Goal: Communication & Community: Participate in discussion

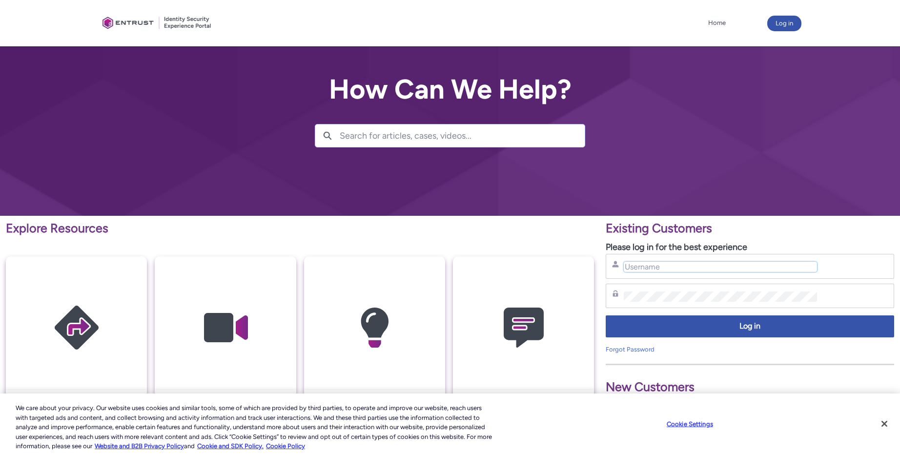
click at [665, 262] on input "Username" at bounding box center [720, 267] width 193 height 10
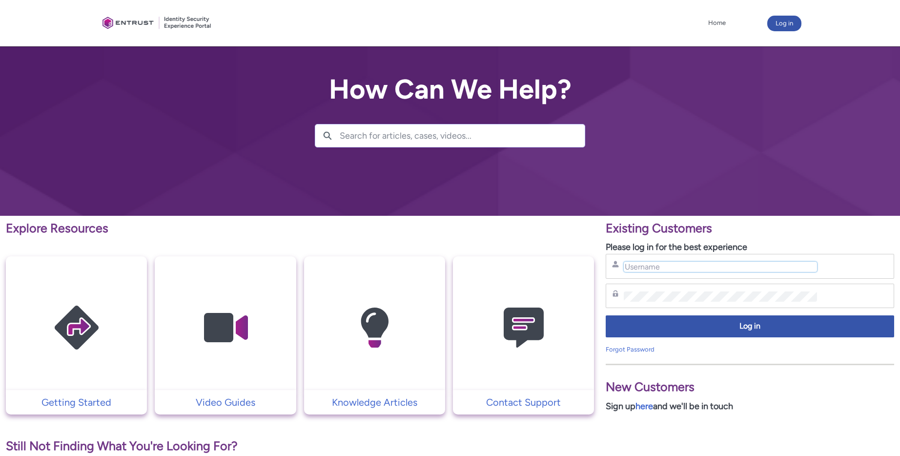
click at [660, 266] on input "Username" at bounding box center [720, 267] width 193 height 10
type input "nrivers@zipcar.com"
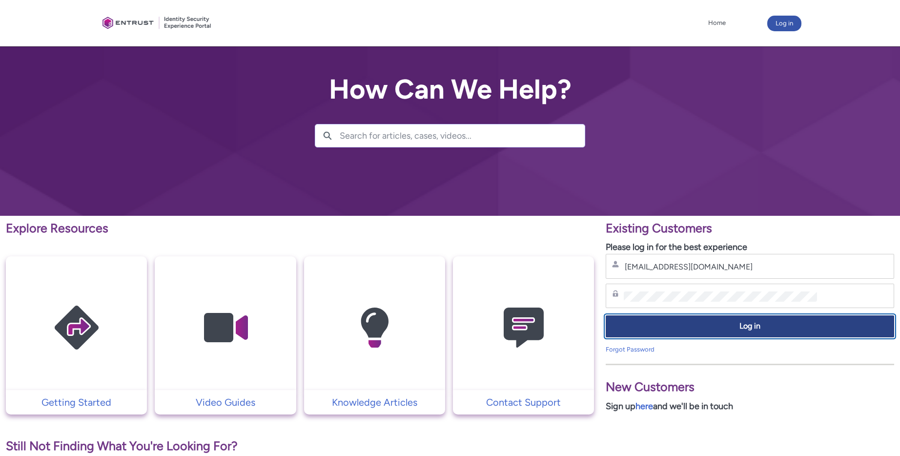
click at [730, 330] on span "Log in" at bounding box center [750, 326] width 276 height 11
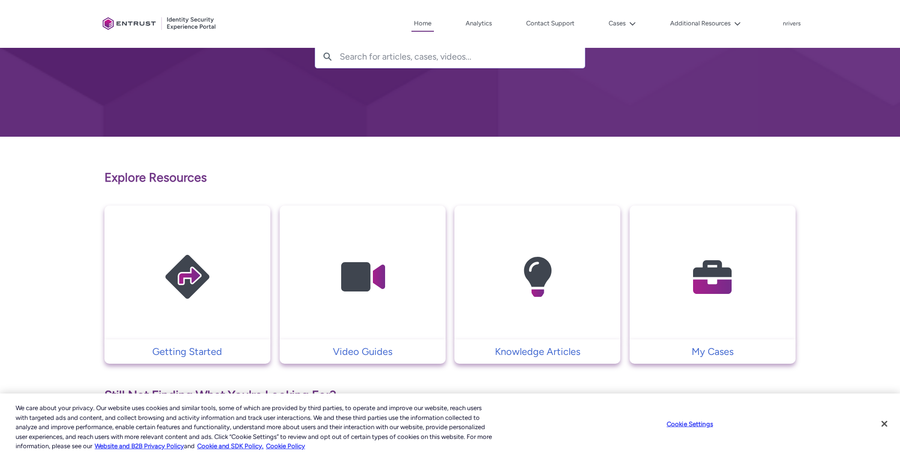
scroll to position [79, 0]
click at [618, 20] on button "Cases" at bounding box center [622, 23] width 32 height 15
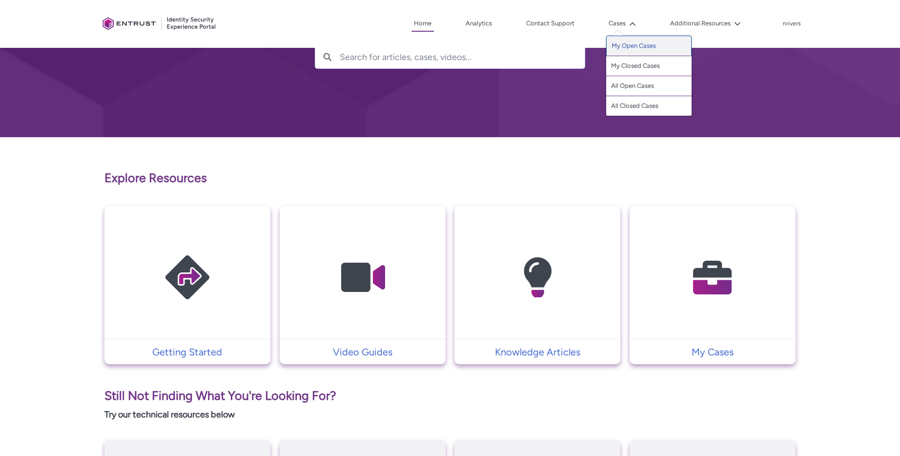
click at [626, 48] on link "My Open Cases" at bounding box center [648, 46] width 85 height 20
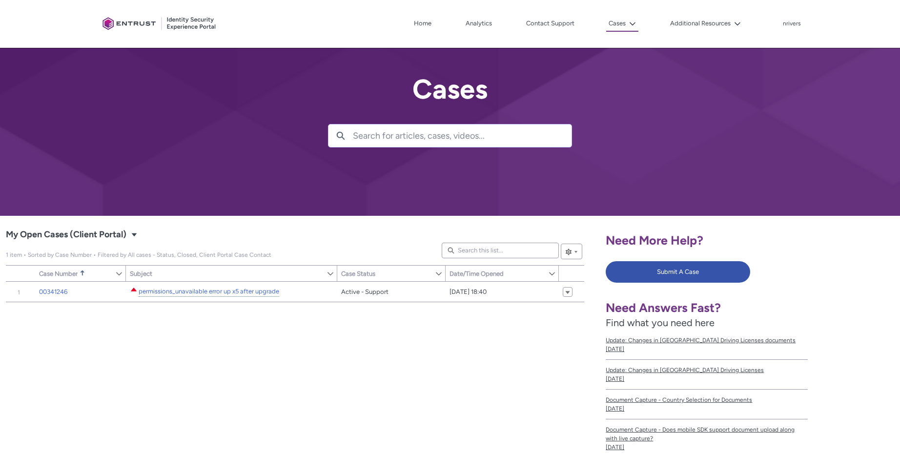
scroll to position [60, 0]
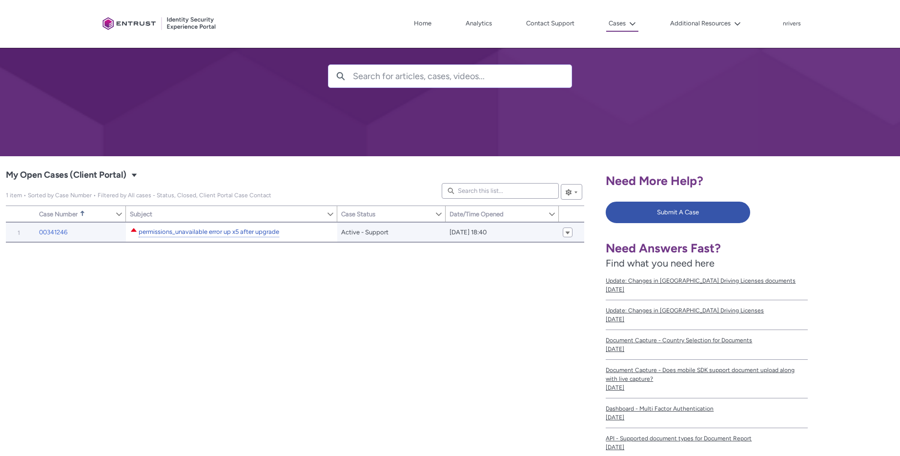
click at [250, 230] on link "permissions_unavailable error up x5 after upgrade" at bounding box center [209, 232] width 141 height 10
type input "182"
type input "445"
type input "218"
type input "228"
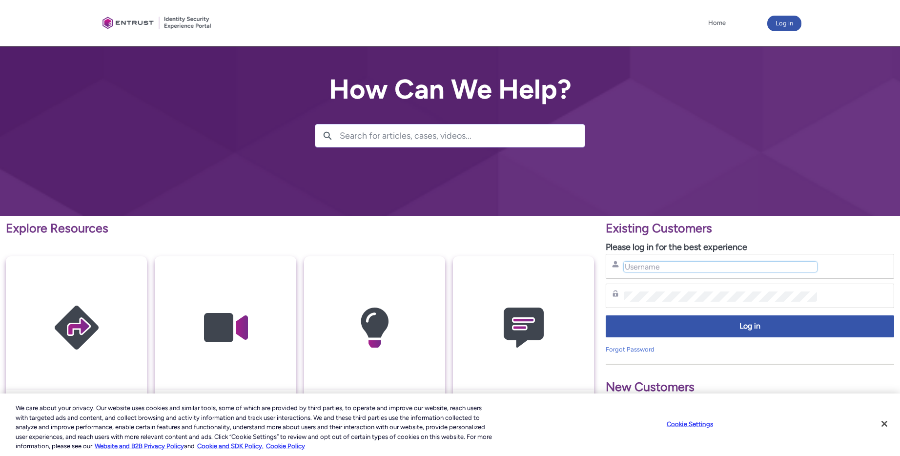
click at [666, 269] on input "Username" at bounding box center [720, 267] width 193 height 10
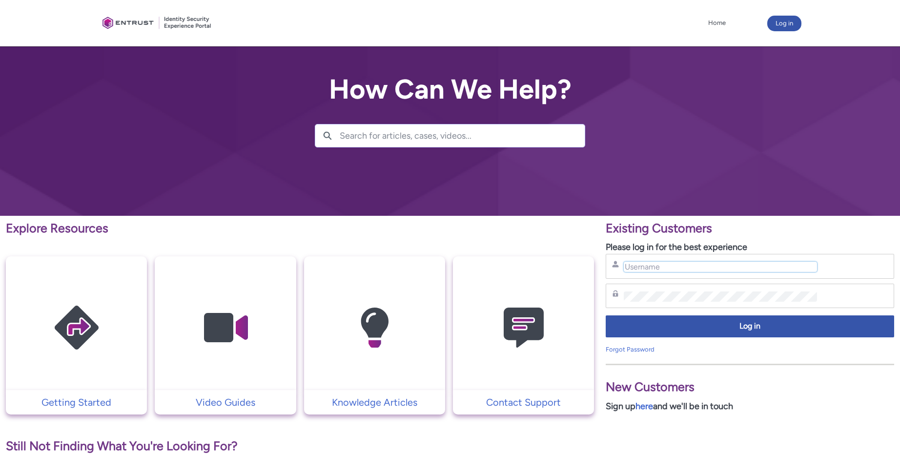
click at [682, 271] on input "Username" at bounding box center [720, 267] width 193 height 10
type input "nrivers@zipcar.com"
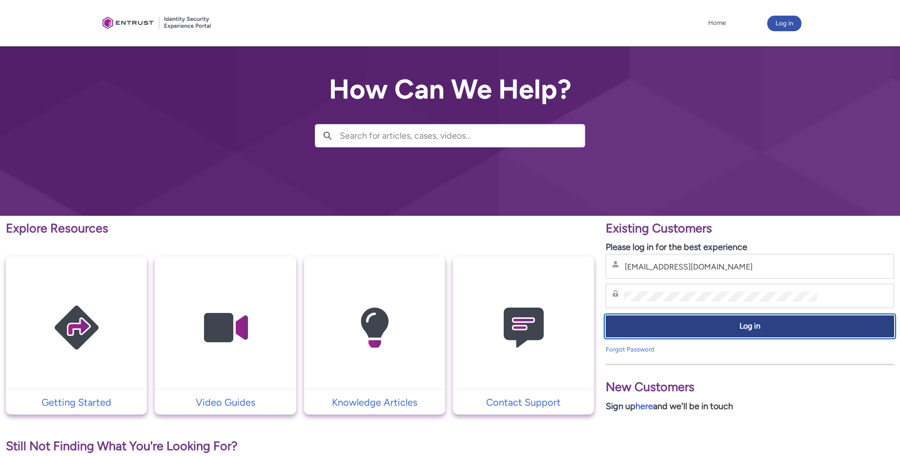
click at [682, 317] on button "Log in" at bounding box center [750, 326] width 288 height 22
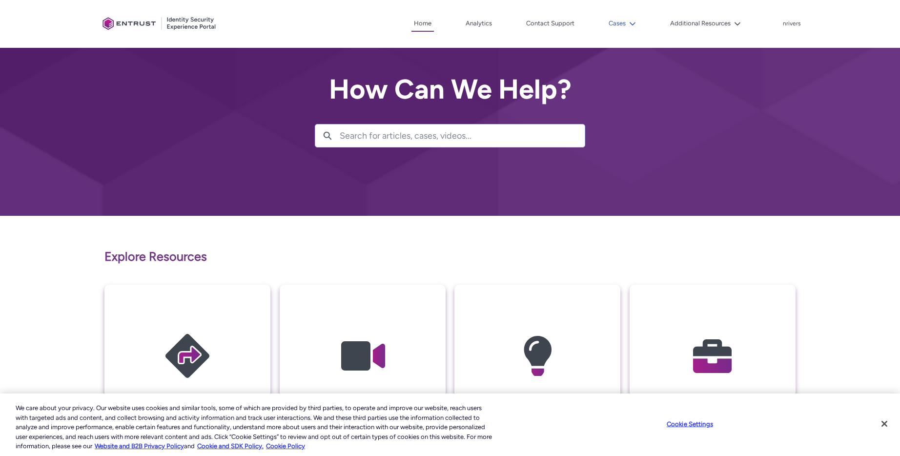
click at [629, 20] on lightning-icon at bounding box center [631, 23] width 10 height 7
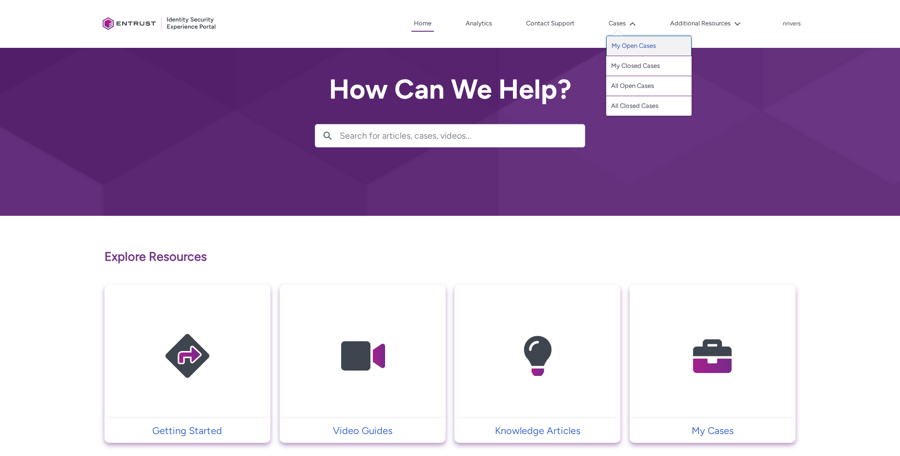
click at [634, 46] on link "My Open Cases" at bounding box center [648, 46] width 85 height 20
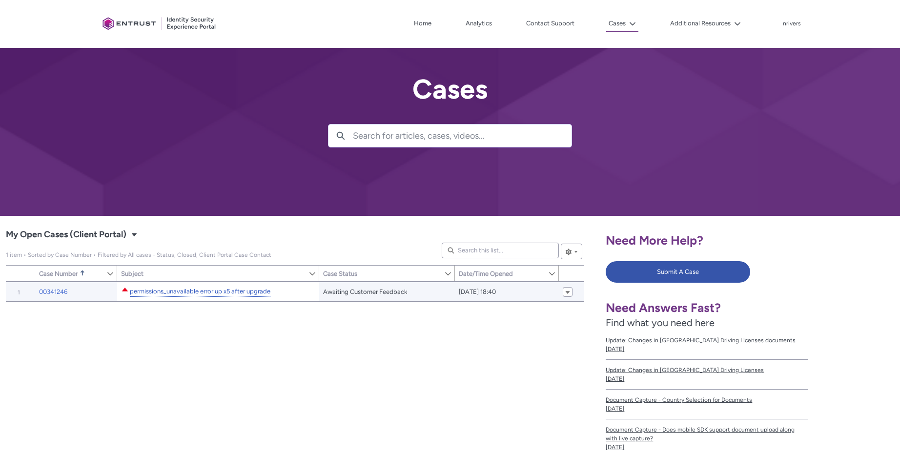
click at [212, 287] on link "permissions_unavailable error up x5 after upgrade" at bounding box center [200, 291] width 141 height 10
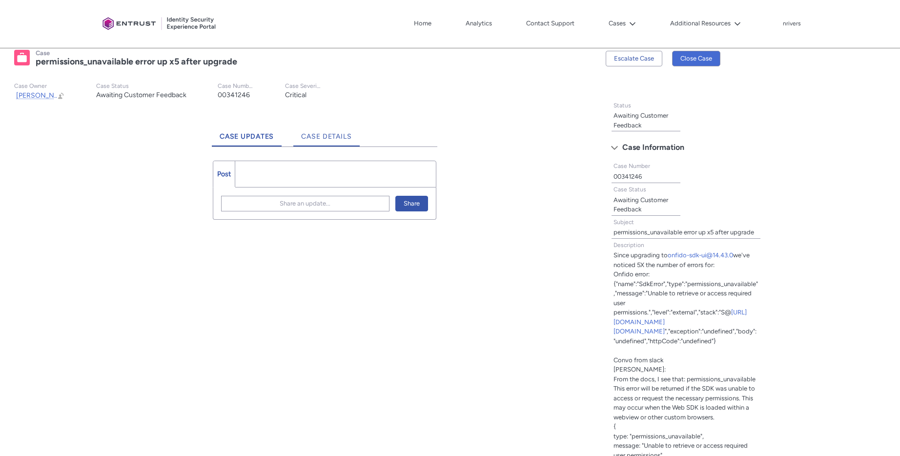
scroll to position [273, 0]
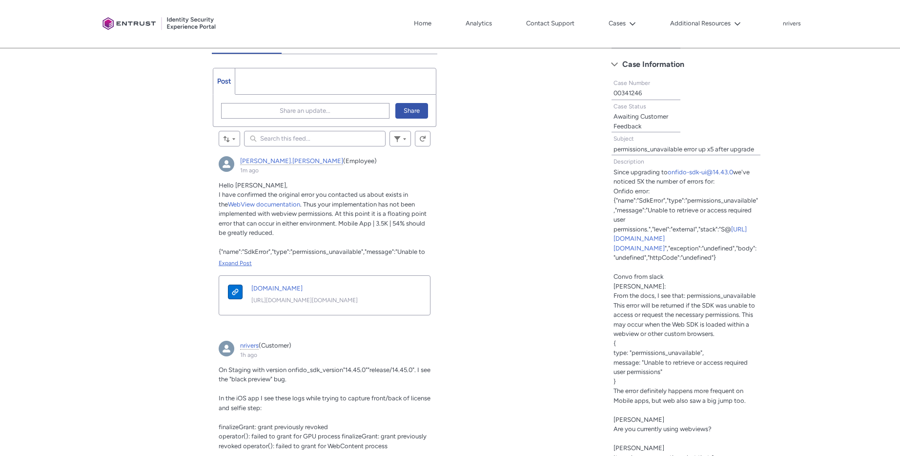
click at [235, 263] on div "Expand Post" at bounding box center [325, 263] width 212 height 9
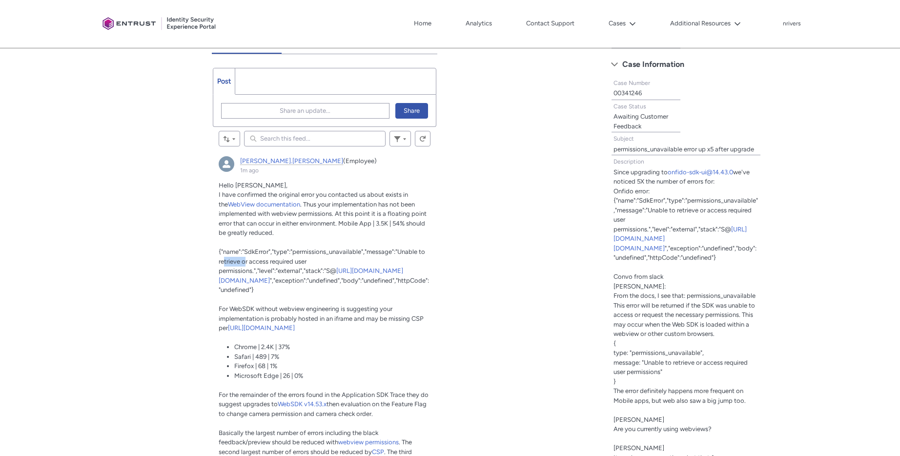
drag, startPoint x: 223, startPoint y: 262, endPoint x: 246, endPoint y: 262, distance: 23.9
click at [246, 262] on span "{"name":"SdkError","type":"permissions_unavailable","message":"Unable to retrie…" at bounding box center [322, 261] width 206 height 26
click at [381, 362] on li "Firefox | 68 | 1%" at bounding box center [324, 366] width 181 height 10
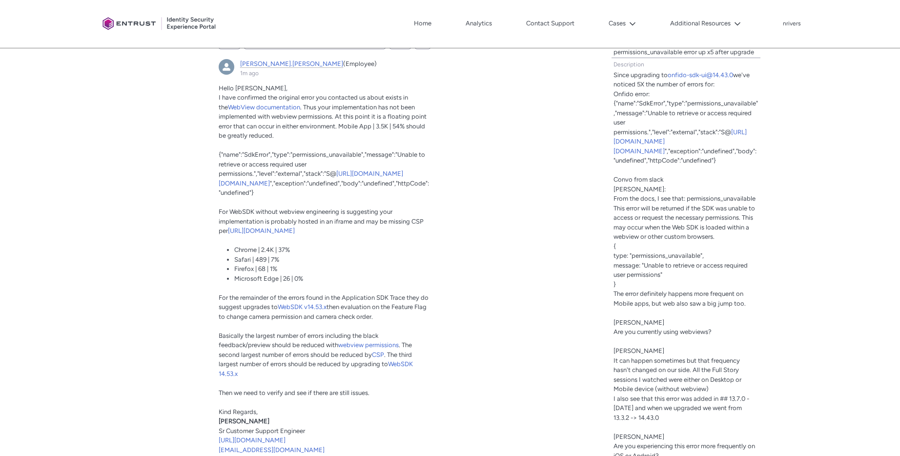
scroll to position [380, 0]
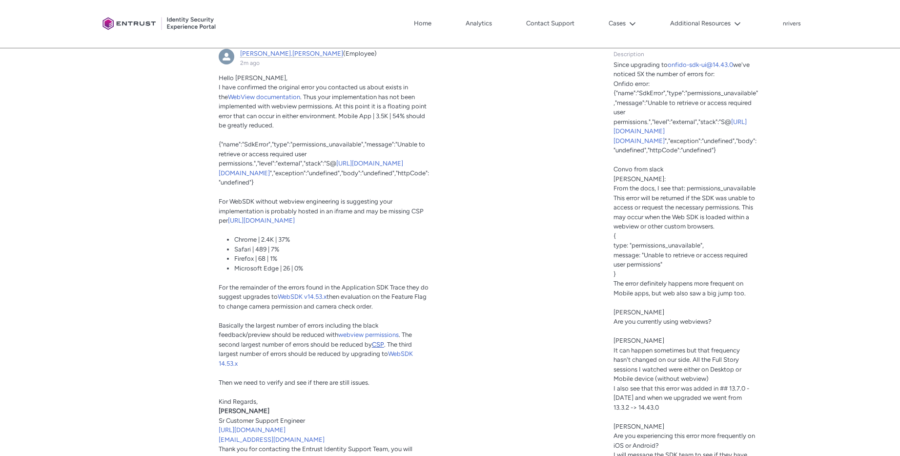
click at [380, 345] on span "CSP" at bounding box center [378, 344] width 12 height 7
click at [378, 342] on span "CSP" at bounding box center [378, 344] width 12 height 7
drag, startPoint x: 246, startPoint y: 323, endPoint x: 304, endPoint y: 343, distance: 61.6
click at [304, 343] on p "Basically the largest number of errors including the black feedback/preview sho…" at bounding box center [325, 345] width 212 height 48
drag, startPoint x: 220, startPoint y: 353, endPoint x: 413, endPoint y: 363, distance: 193.0
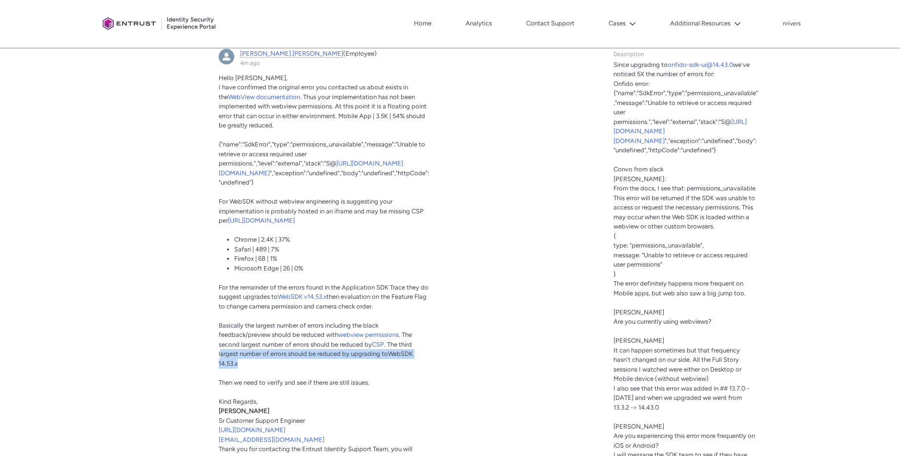
click at [413, 363] on p "Basically the largest number of errors including the black feedback/preview sho…" at bounding box center [325, 345] width 212 height 48
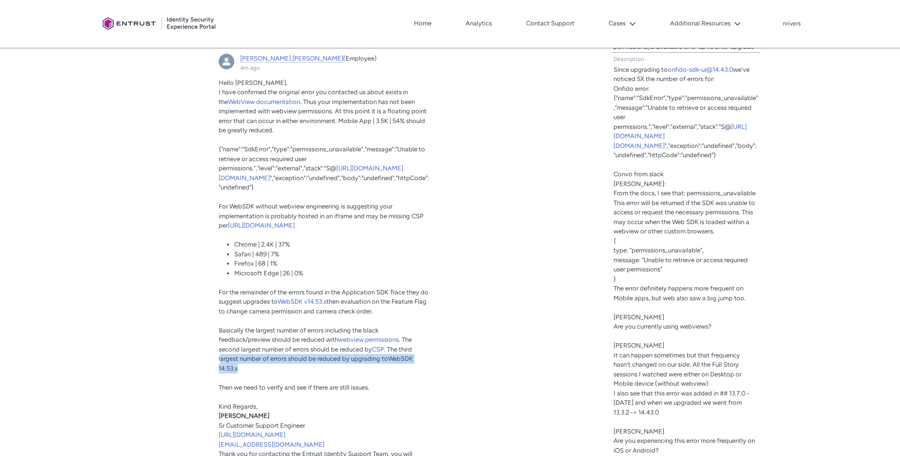
scroll to position [0, 0]
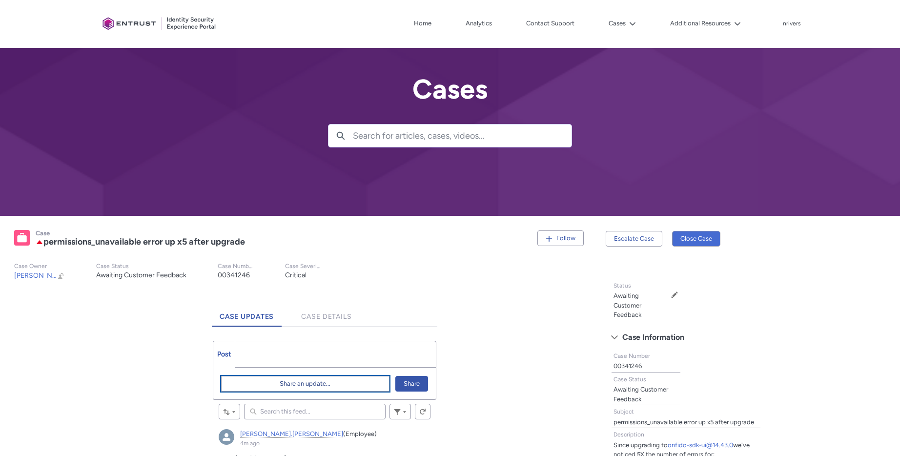
click at [272, 387] on button "Share an update..." at bounding box center [305, 384] width 168 height 16
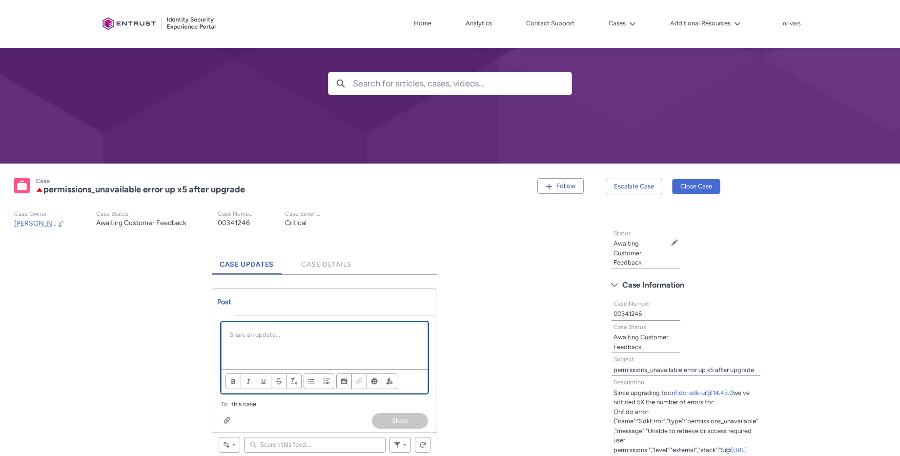
scroll to position [64, 0]
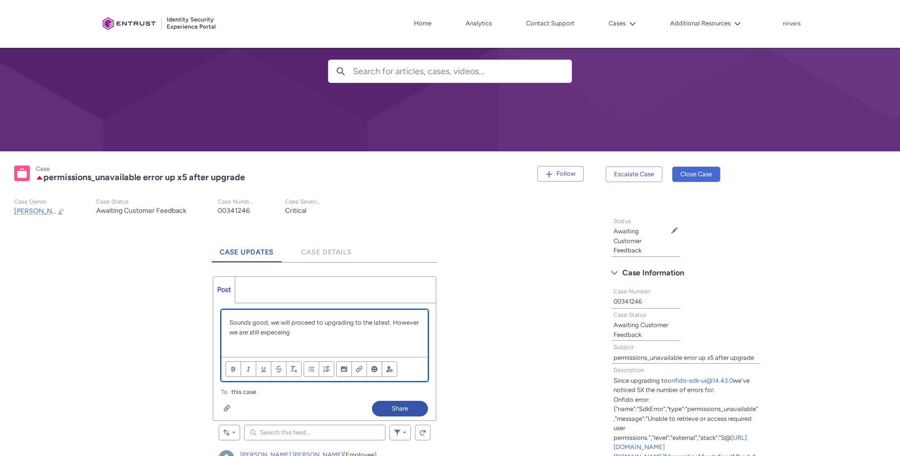
click at [287, 345] on div "Sounds good, we will proceed to upgrading to the latest. However we are still e…" at bounding box center [325, 333] width 206 height 47
drag, startPoint x: 310, startPoint y: 332, endPoint x: 391, endPoint y: 324, distance: 81.4
click at [391, 324] on p "Sounds good, we will proceed to upgrading to the latest. However we are still e…" at bounding box center [324, 327] width 190 height 19
drag, startPoint x: 362, startPoint y: 337, endPoint x: 392, endPoint y: 323, distance: 33.6
click at [392, 323] on div "Sounds good, we will proceed to upgrading to the latest. However we are still e…" at bounding box center [325, 333] width 206 height 47
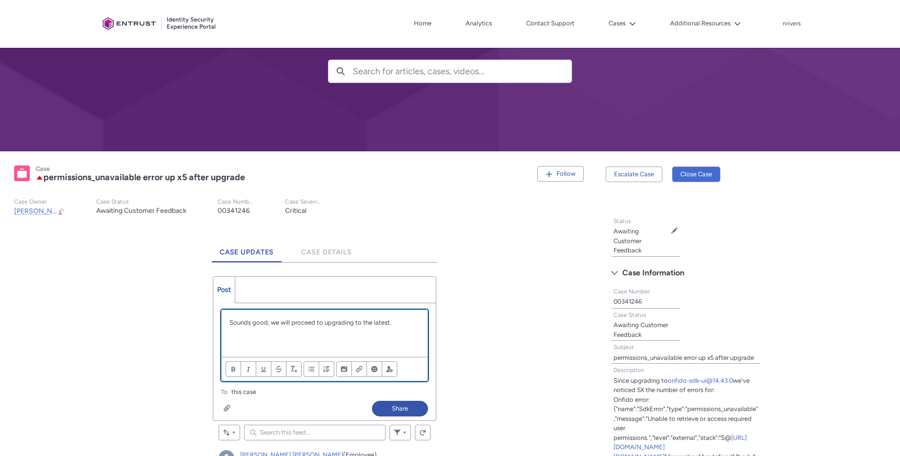
click at [403, 321] on p "Sounds good, we will proceed to upgrading to the latest." at bounding box center [324, 323] width 190 height 10
click at [307, 341] on div "Sounds good, we will proceed to upgrading to the latest web sdk version." at bounding box center [325, 333] width 206 height 47
click at [361, 336] on p "Sounds good, we will proceed to upgrading to the latest web sdk version." at bounding box center [324, 327] width 190 height 19
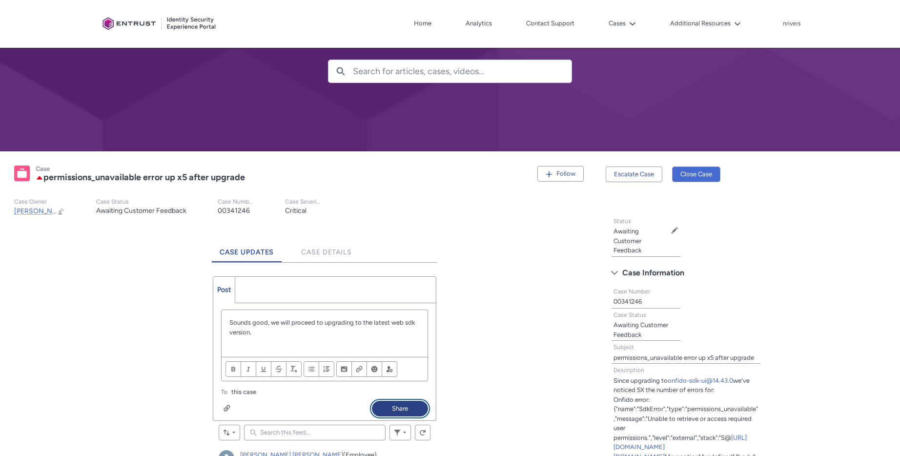
click at [405, 407] on button "Share" at bounding box center [400, 409] width 56 height 16
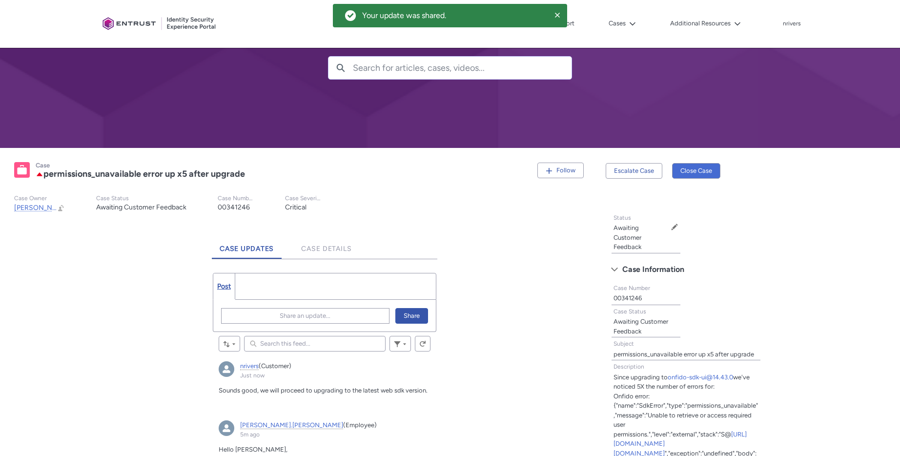
scroll to position [66, 0]
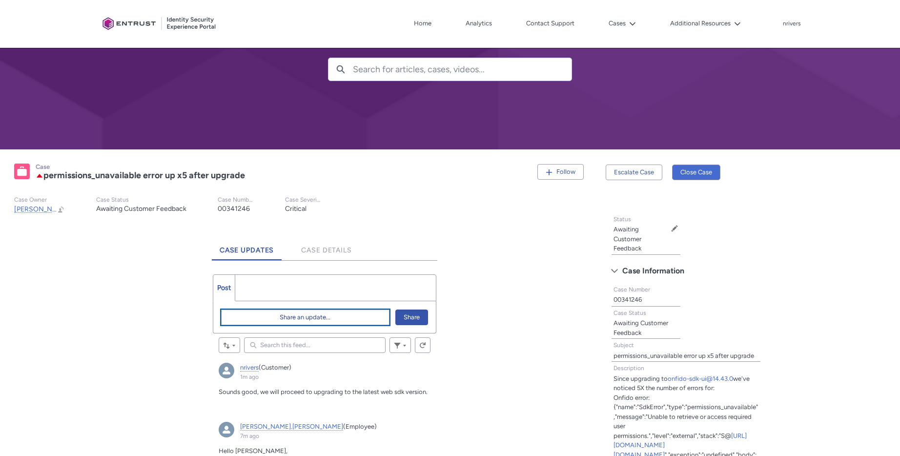
click at [260, 320] on button "Share an update..." at bounding box center [305, 317] width 168 height 16
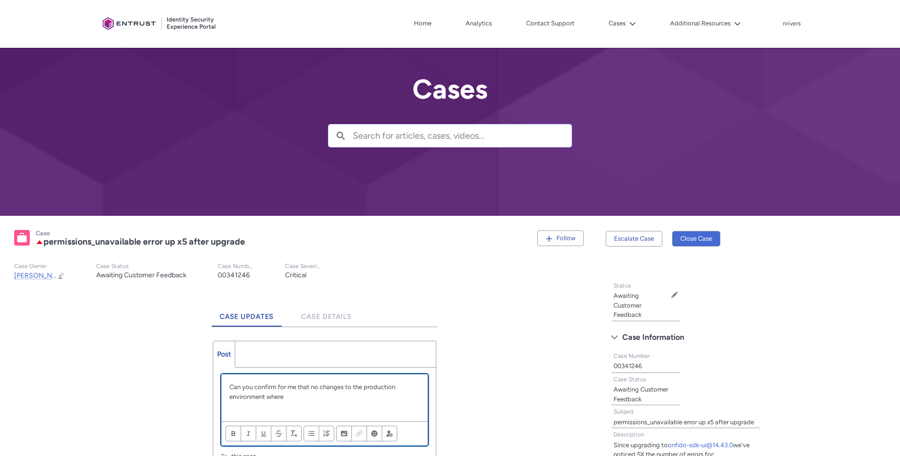
click at [271, 398] on p "Can you confirm for me that no changes to the production environment where" at bounding box center [324, 391] width 190 height 19
click at [323, 397] on p "Can you confirm for me that no changes to the production environment were made …" at bounding box center [324, 391] width 190 height 19
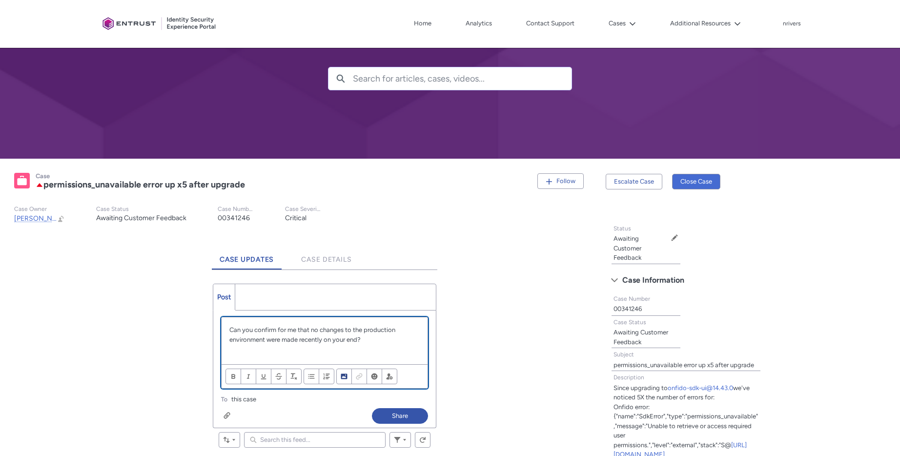
scroll to position [69, 0]
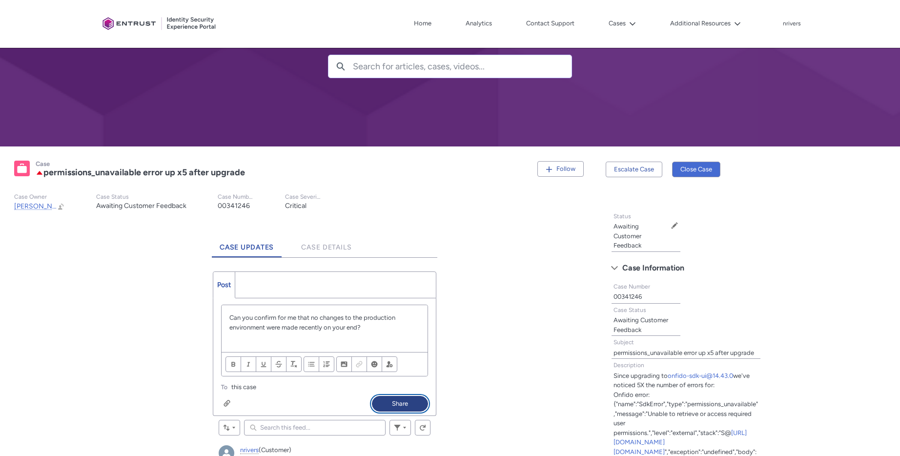
drag, startPoint x: 403, startPoint y: 405, endPoint x: 447, endPoint y: 387, distance: 47.2
click at [403, 405] on button "Share" at bounding box center [400, 404] width 56 height 16
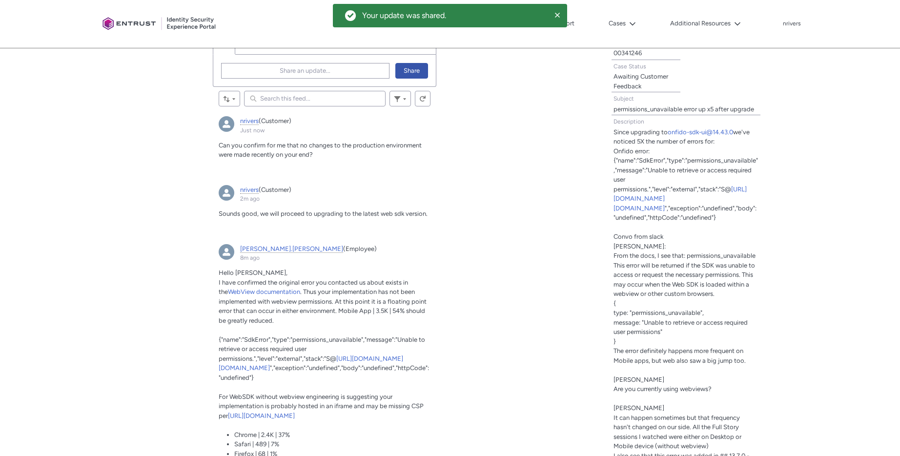
scroll to position [353, 0]
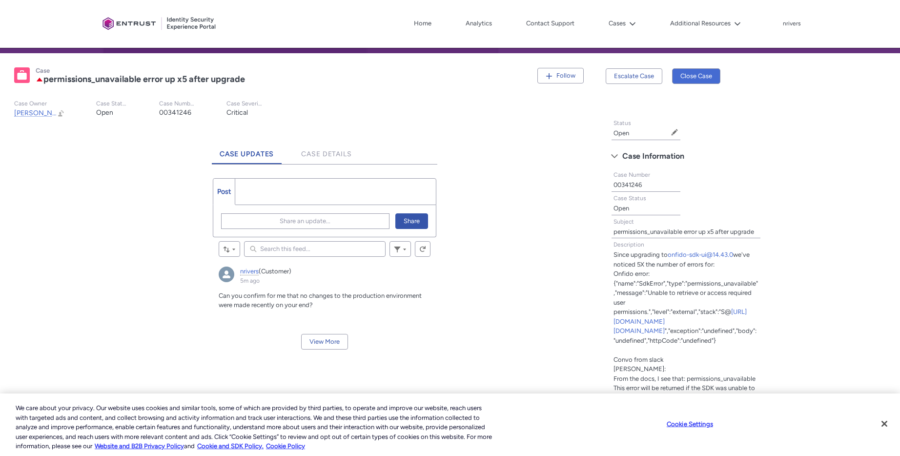
scroll to position [169, 0]
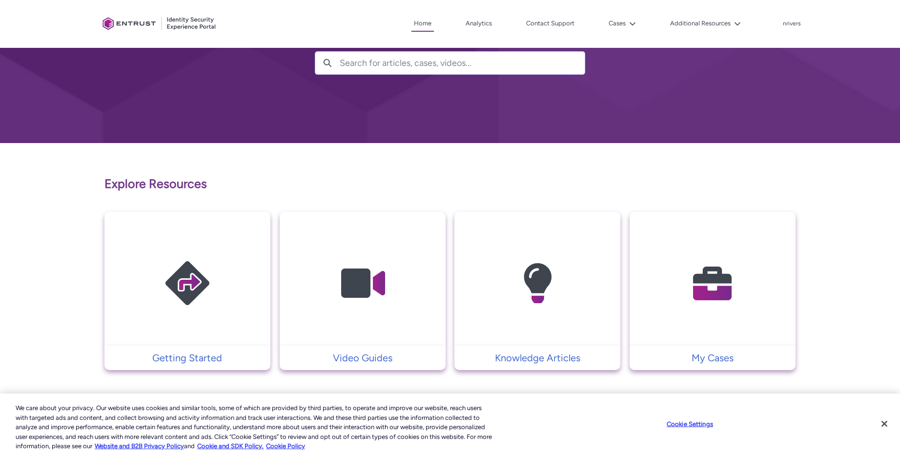
scroll to position [184, 0]
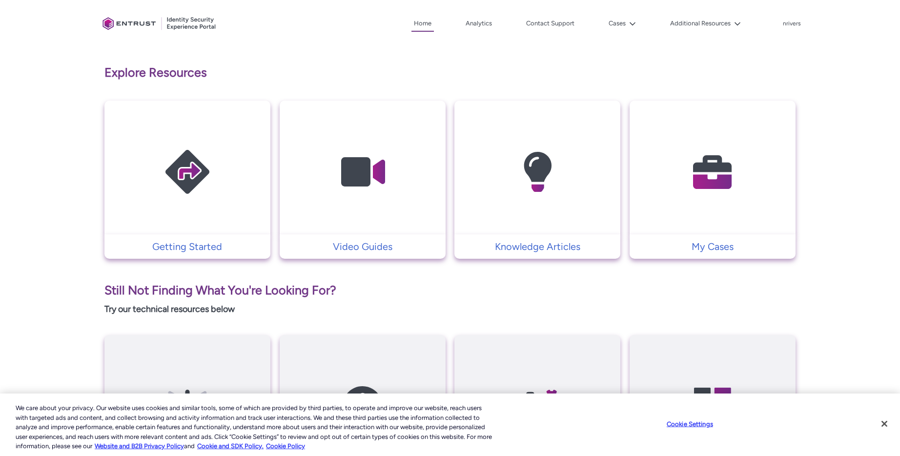
click at [712, 173] on img at bounding box center [712, 172] width 93 height 105
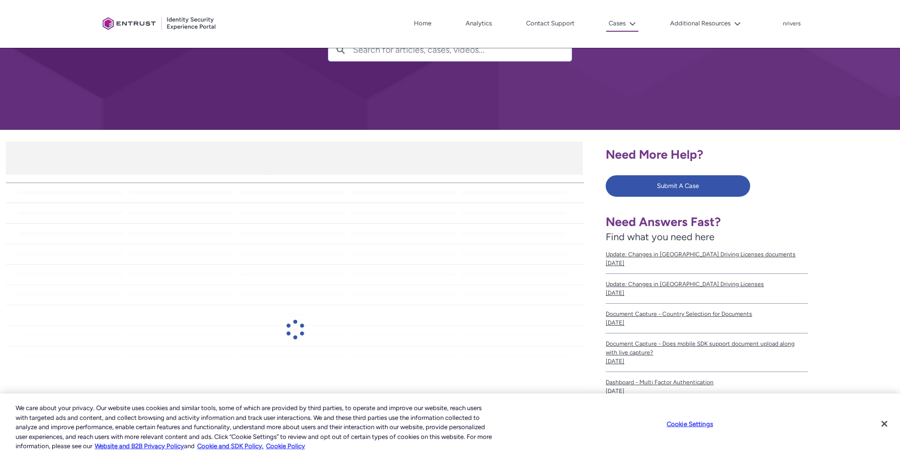
scroll to position [139, 0]
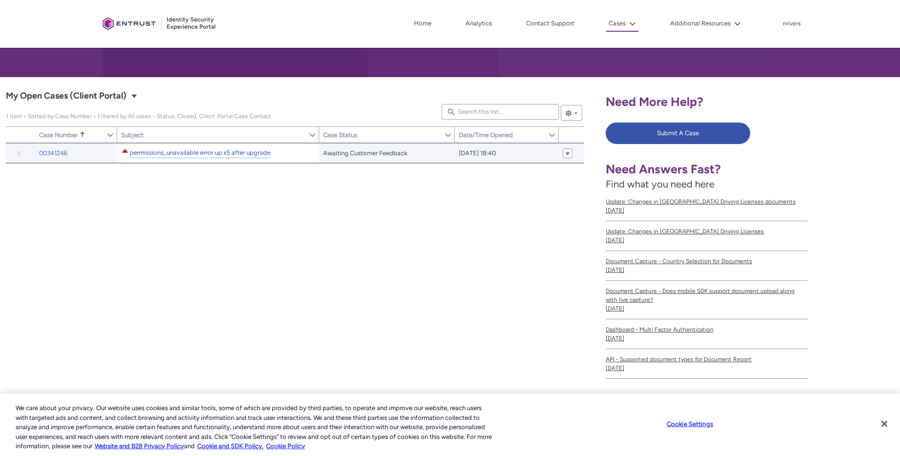
click at [207, 154] on link "permissions_unavailable error up x5 after upgrade" at bounding box center [200, 153] width 141 height 10
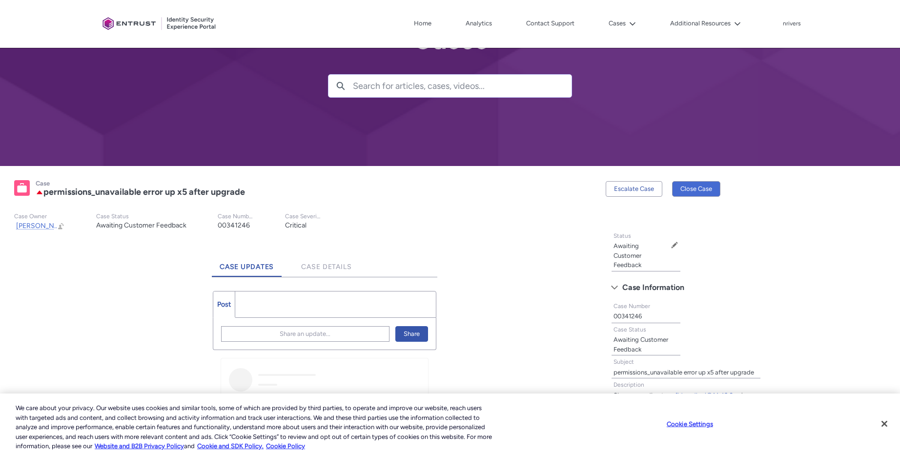
scroll to position [166, 0]
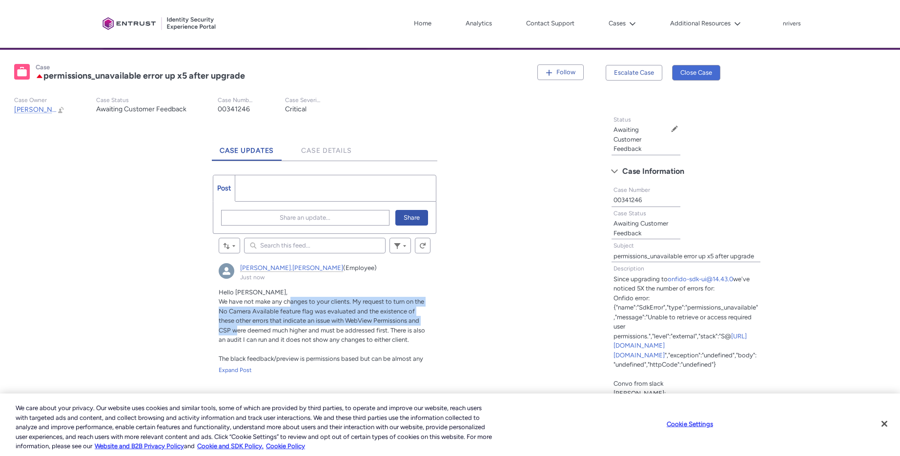
drag, startPoint x: 289, startPoint y: 303, endPoint x: 236, endPoint y: 329, distance: 59.8
click at [236, 329] on span "We have not make any changes to your clients. My request to turn on the No Came…" at bounding box center [322, 320] width 206 height 45
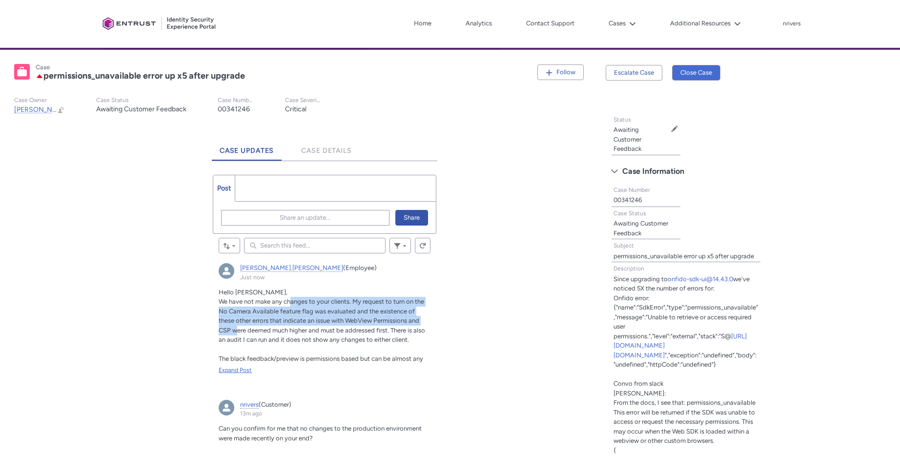
click at [234, 369] on div "Expand Post" at bounding box center [325, 370] width 212 height 9
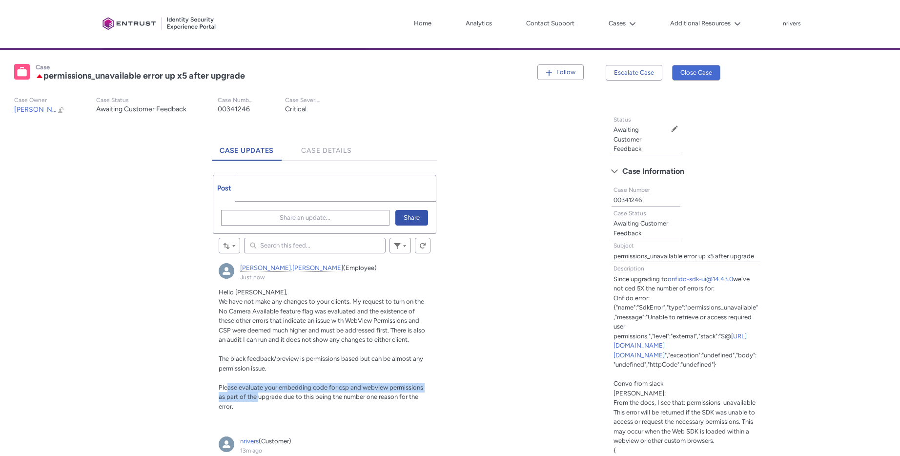
drag, startPoint x: 228, startPoint y: 390, endPoint x: 251, endPoint y: 392, distance: 23.1
click at [251, 392] on span "Please evaluate your embedding code for csp and webview permissions as part of …" at bounding box center [321, 397] width 205 height 26
click at [266, 385] on span "Please evaluate your embedding code for csp and webview permissions as part of …" at bounding box center [321, 397] width 205 height 26
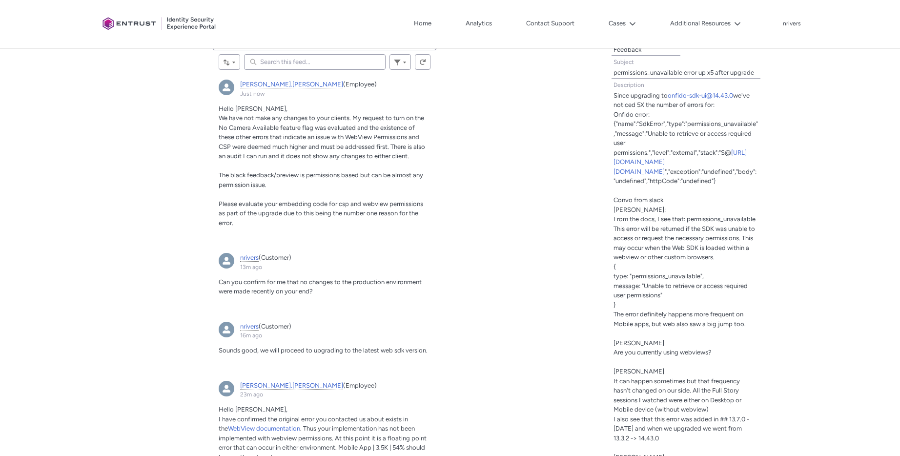
scroll to position [299, 0]
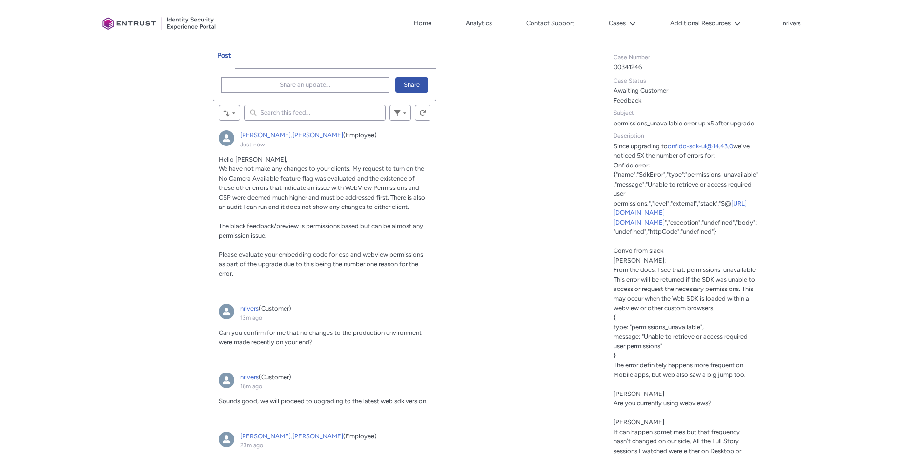
click at [392, 258] on span "Please evaluate your embedding code for csp and webview permissions as part of …" at bounding box center [321, 264] width 205 height 26
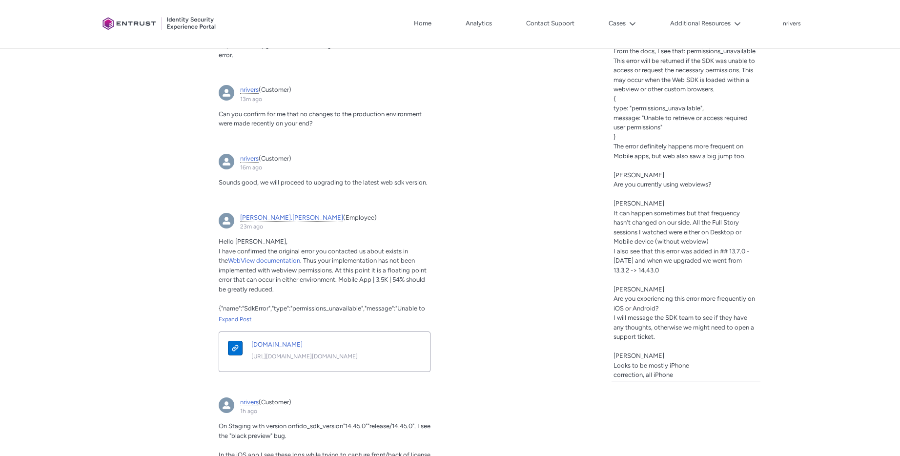
scroll to position [532, 0]
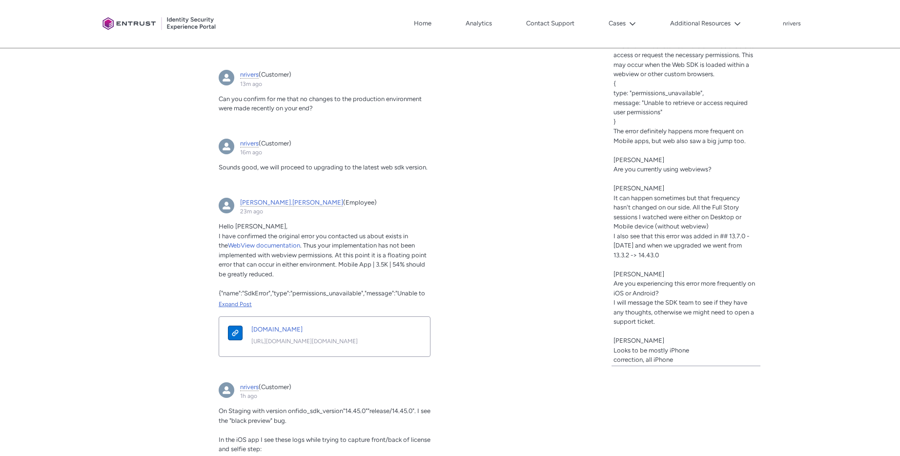
click at [239, 300] on div "Expand Post" at bounding box center [325, 304] width 212 height 9
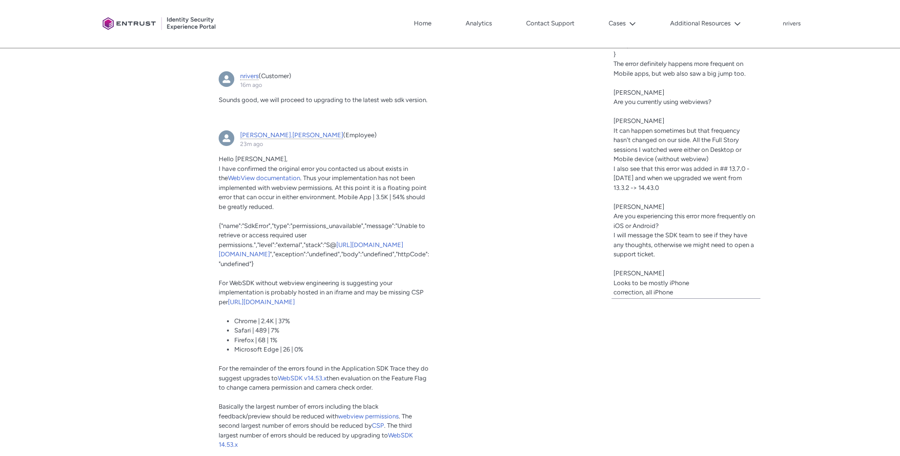
scroll to position [603, 0]
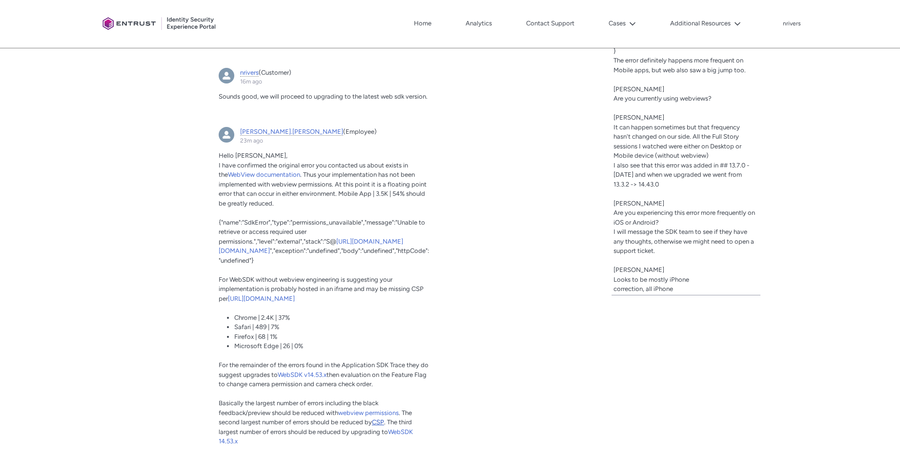
click at [380, 418] on span "CSP" at bounding box center [378, 421] width 12 height 7
click at [374, 418] on span "CSP" at bounding box center [378, 421] width 12 height 7
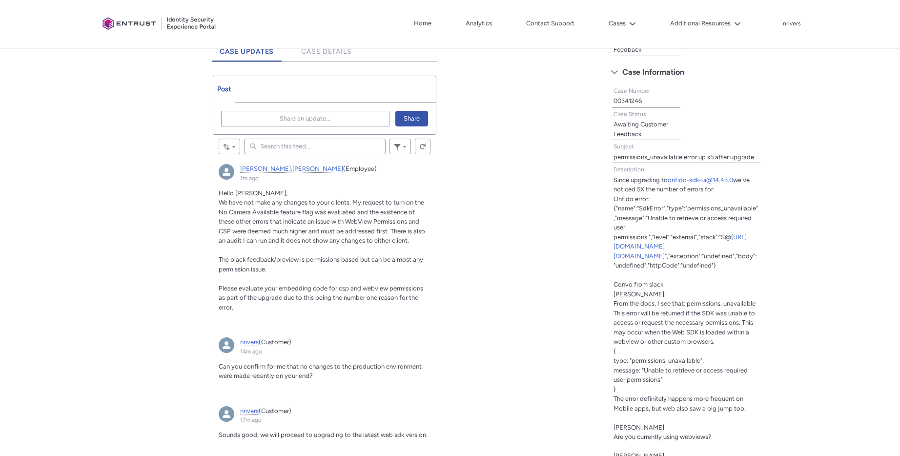
scroll to position [286, 0]
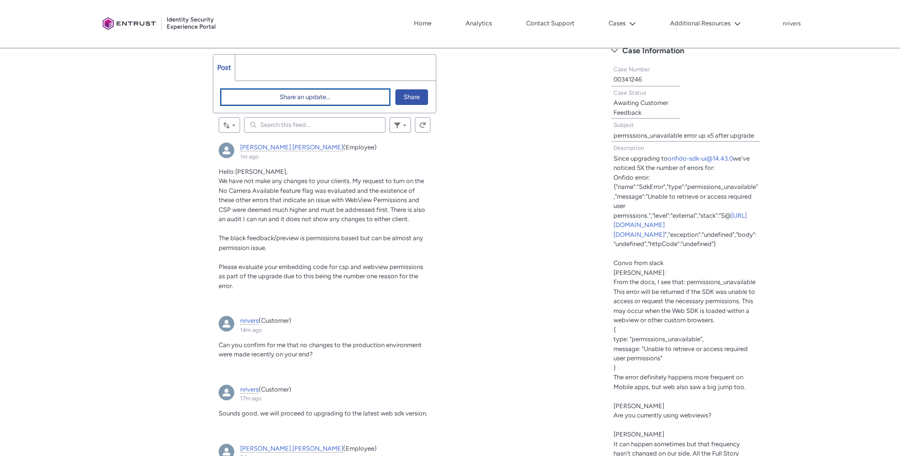
click at [324, 99] on span "Share an update..." at bounding box center [305, 97] width 51 height 15
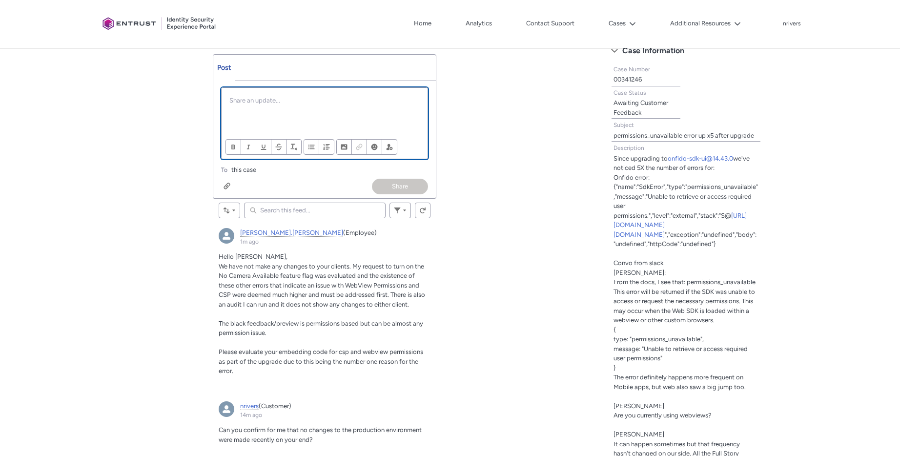
scroll to position [0, 0]
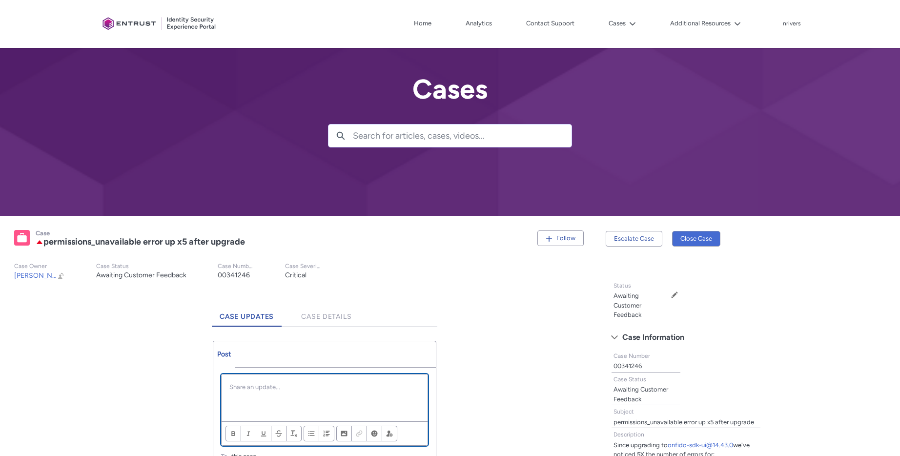
click at [298, 383] on p "Chatter Publisher" at bounding box center [324, 387] width 190 height 10
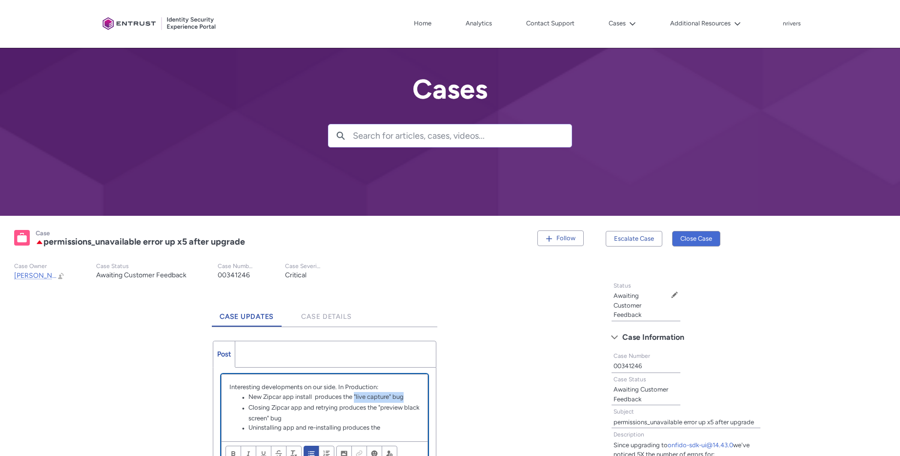
drag, startPoint x: 359, startPoint y: 397, endPoint x: 409, endPoint y: 397, distance: 50.3
click at [409, 397] on li "New Zipcar app install produces the "live capture" bug" at bounding box center [329, 397] width 181 height 11
copy li ""live capture" bug"
click at [399, 429] on li "Uninstalling app and re-installing produces the" at bounding box center [329, 428] width 181 height 11
paste div "Chatter Publisher"
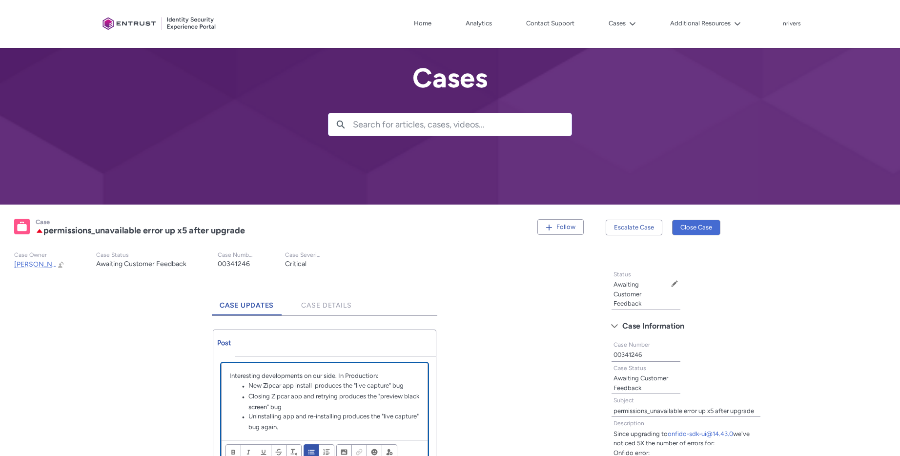
scroll to position [33, 0]
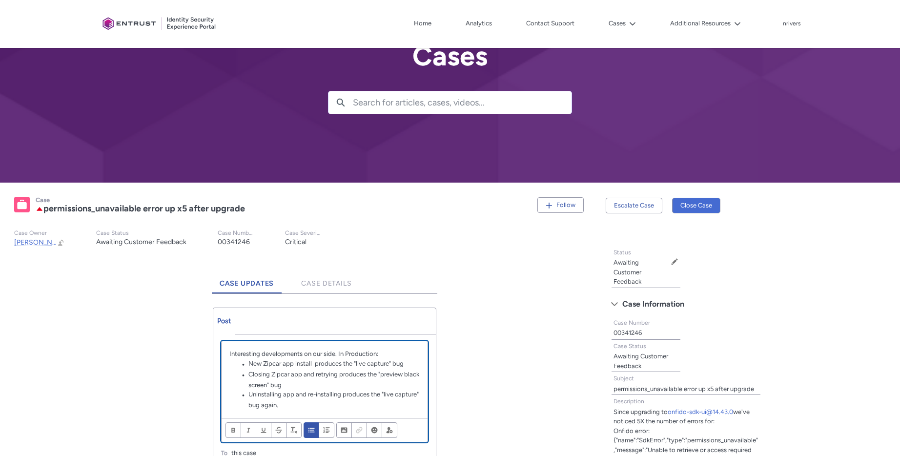
click at [314, 405] on li "Uninstalling app and re-installing produces the "live capture" bug again." at bounding box center [329, 399] width 181 height 20
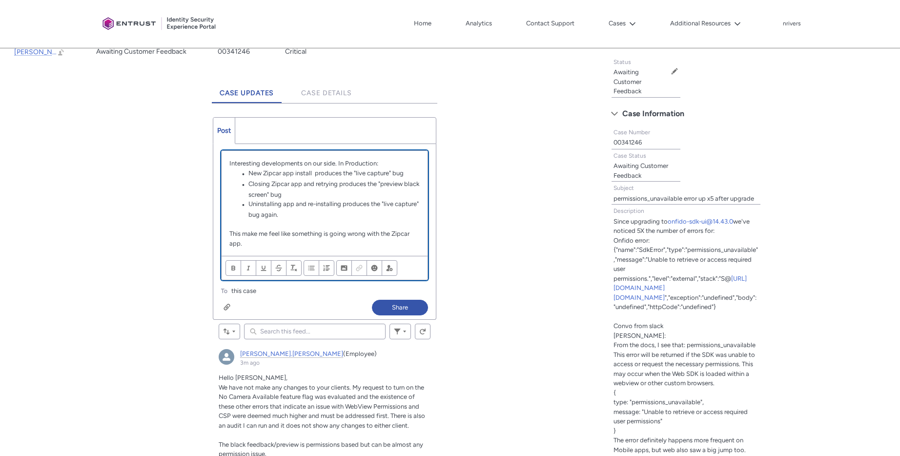
scroll to position [282, 0]
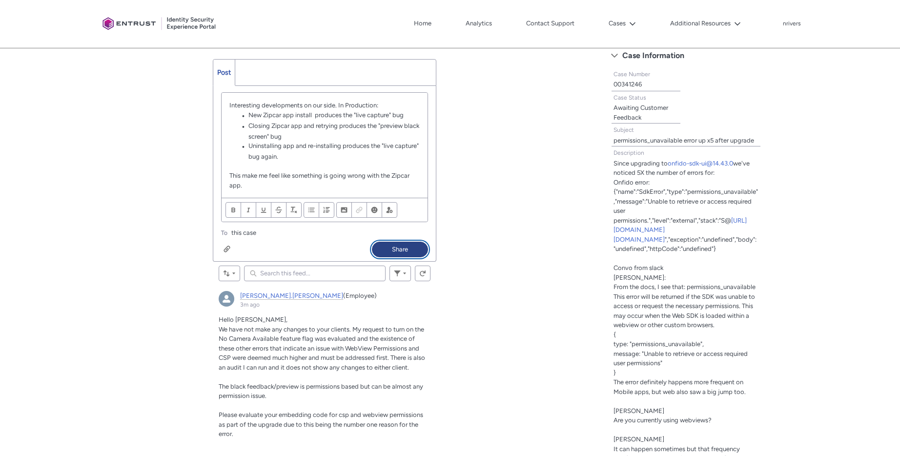
click at [393, 247] on button "Share" at bounding box center [400, 250] width 56 height 16
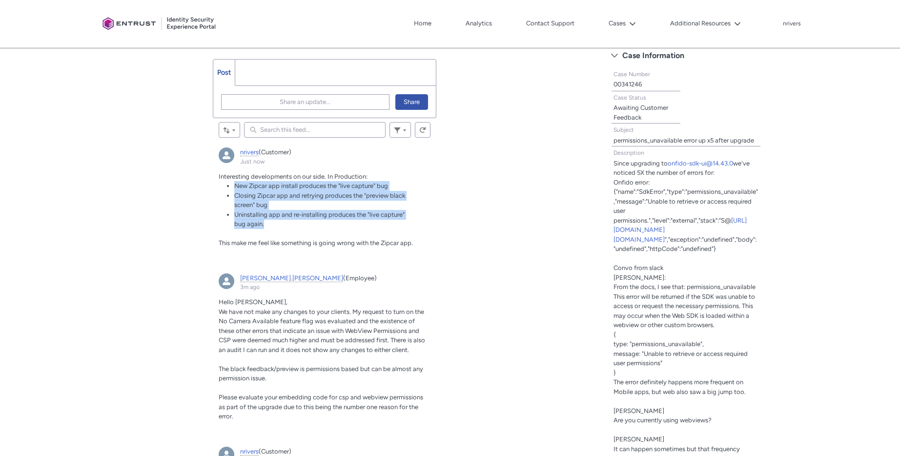
drag, startPoint x: 297, startPoint y: 226, endPoint x: 214, endPoint y: 187, distance: 91.3
click at [214, 187] on article "nrivers (Customer) Just now Actions for this Feed Item Interesting developments…" at bounding box center [325, 202] width 224 height 120
copy ul "New Zipcar app install produces the "live capture" bug Closing Zipcar app and r…"
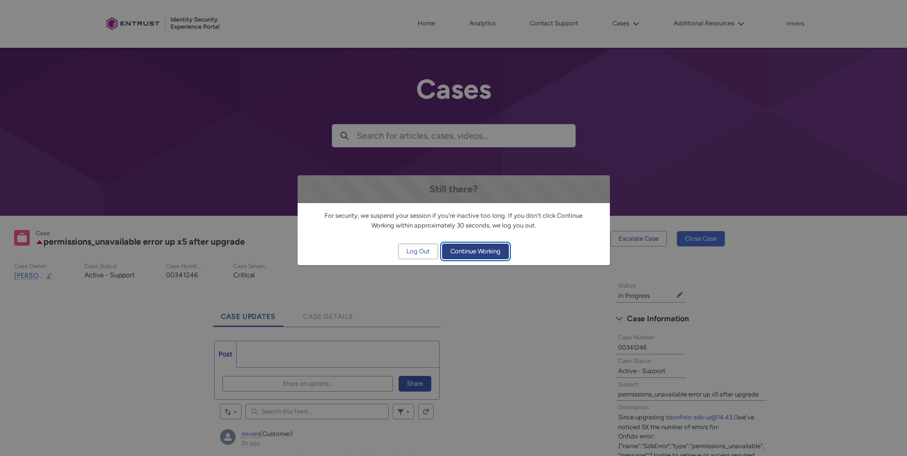
click at [483, 246] on span "Continue Working" at bounding box center [475, 251] width 50 height 15
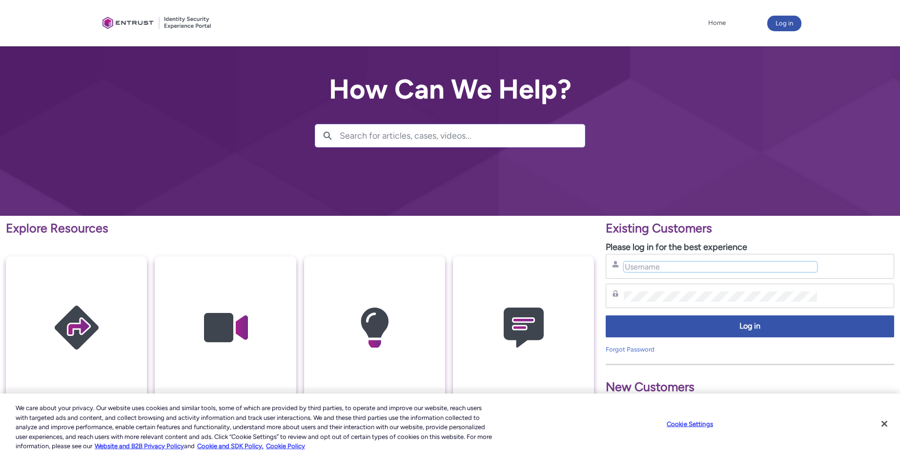
click at [666, 266] on input "Username" at bounding box center [720, 267] width 193 height 10
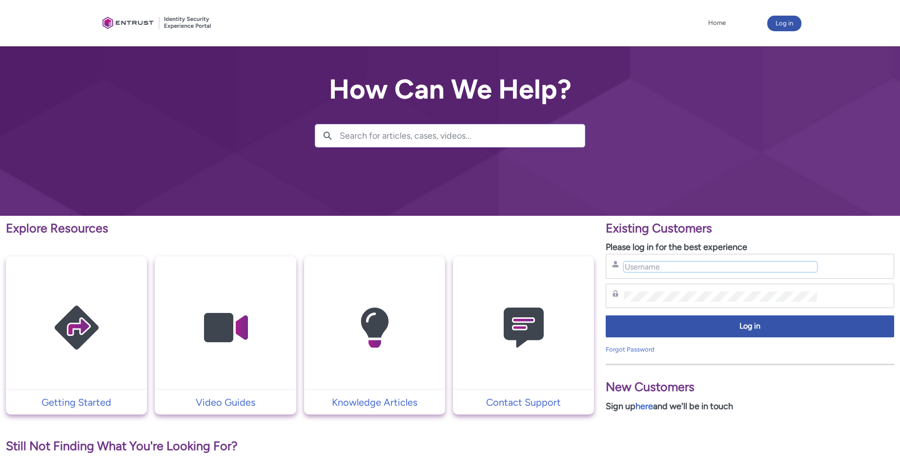
click at [660, 266] on input "Username" at bounding box center [720, 267] width 193 height 10
type input "nrivers@zipcar.com"
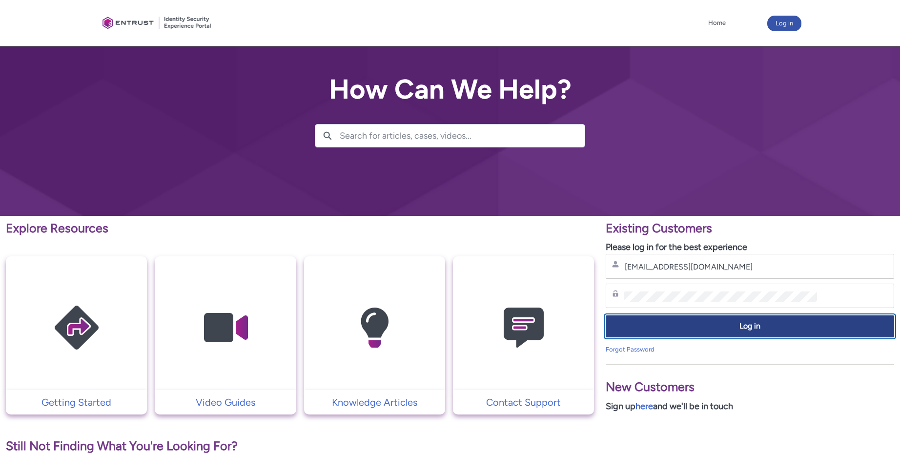
click at [747, 336] on button "Log in" at bounding box center [750, 326] width 288 height 22
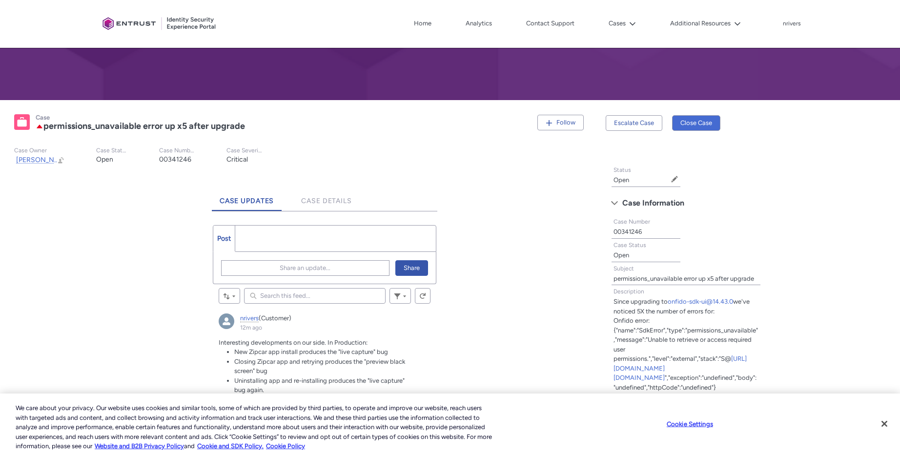
scroll to position [161, 0]
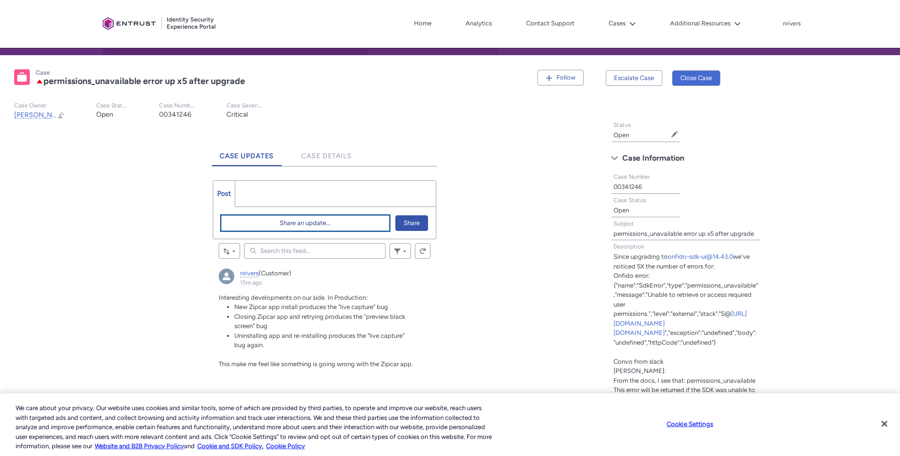
click at [285, 224] on span "Share an update..." at bounding box center [305, 223] width 51 height 15
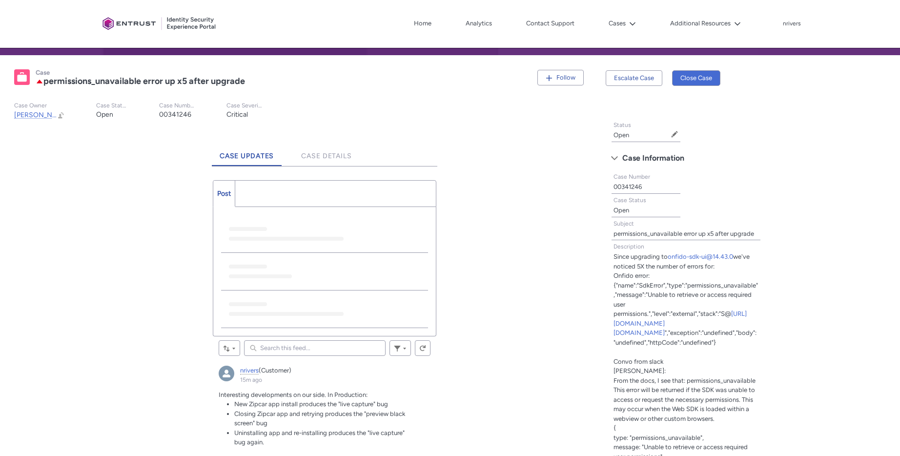
click at [286, 352] on input "Search this feed..." at bounding box center [315, 348] width 142 height 16
click at [297, 254] on div "Chatter Publisher" at bounding box center [324, 272] width 207 height 38
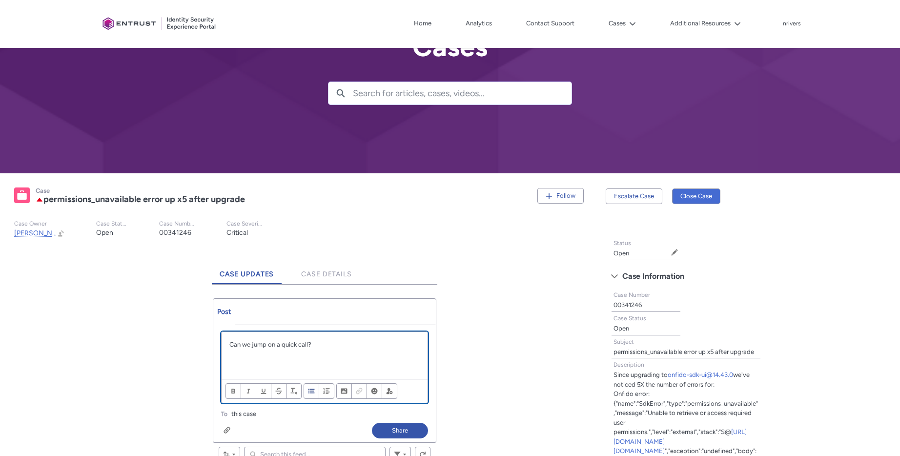
scroll to position [133, 0]
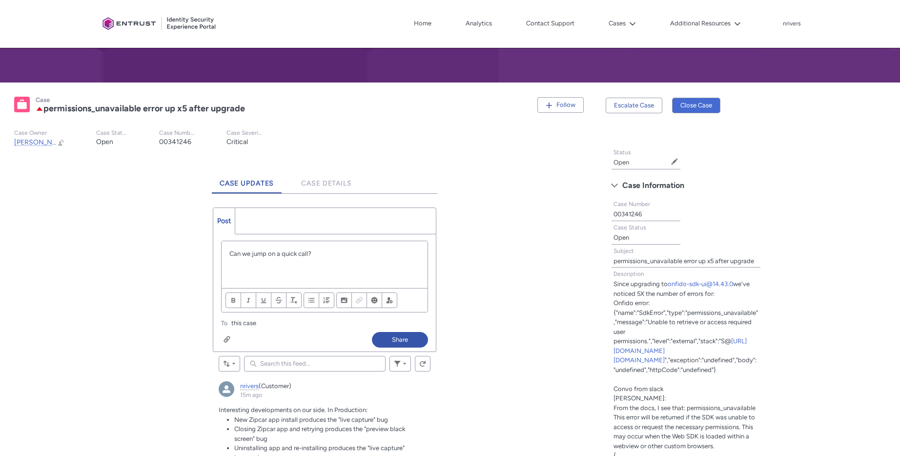
click at [407, 348] on div "Attach up to 10 files Attach up to 10 files Share" at bounding box center [324, 342] width 223 height 20
click at [410, 344] on button "Share" at bounding box center [400, 340] width 56 height 16
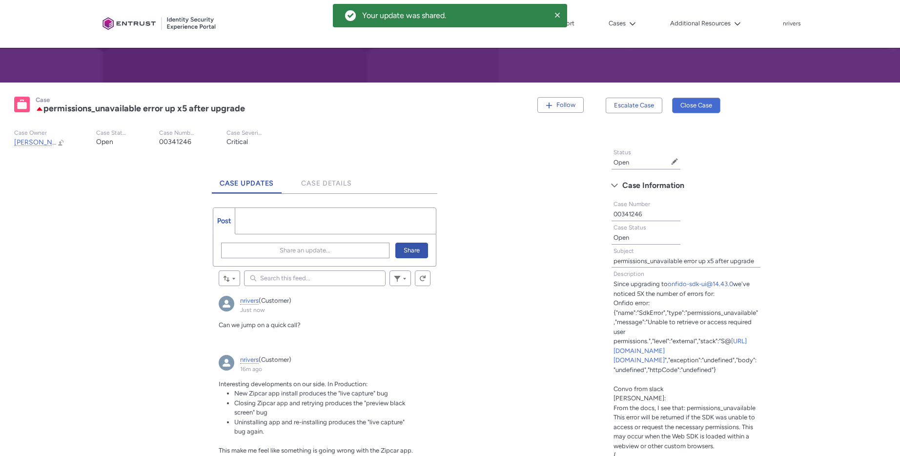
drag, startPoint x: 114, startPoint y: 184, endPoint x: 102, endPoint y: 167, distance: 21.7
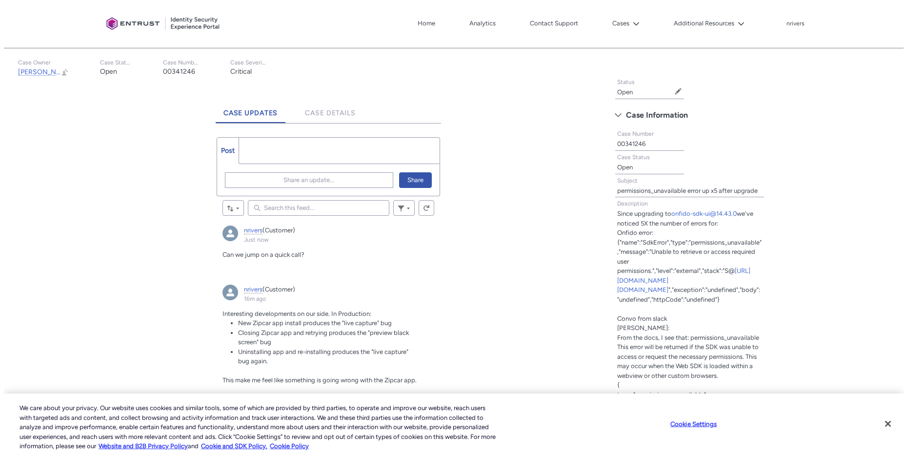
scroll to position [195, 0]
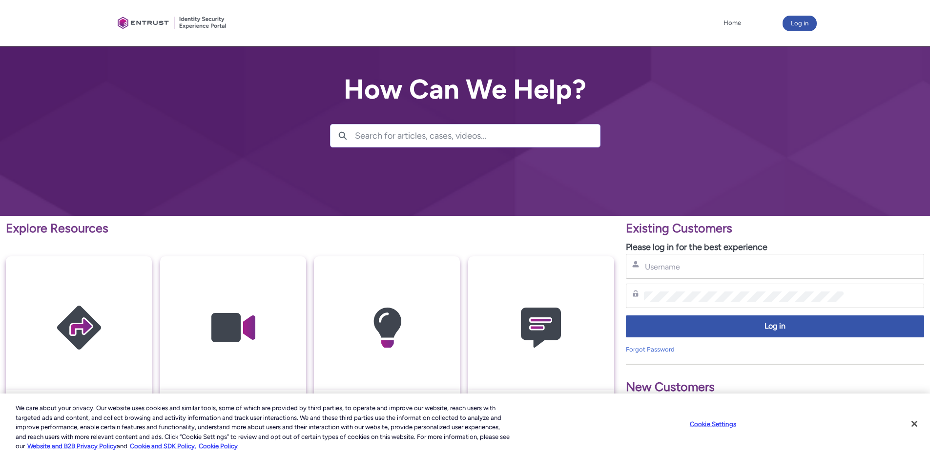
drag, startPoint x: 666, startPoint y: 276, endPoint x: 667, endPoint y: 269, distance: 6.9
click at [666, 276] on div "Username" at bounding box center [775, 266] width 298 height 25
click at [668, 264] on input "Username" at bounding box center [744, 267] width 200 height 10
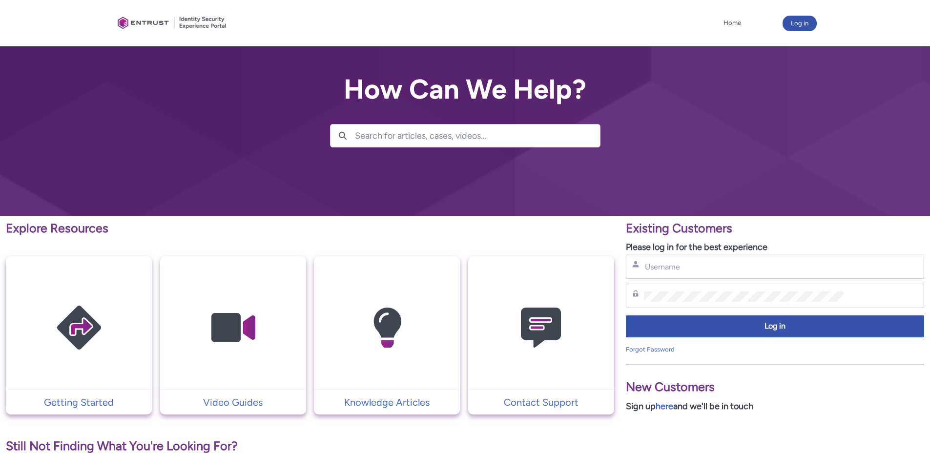
type input "[EMAIL_ADDRESS][DOMAIN_NAME]"
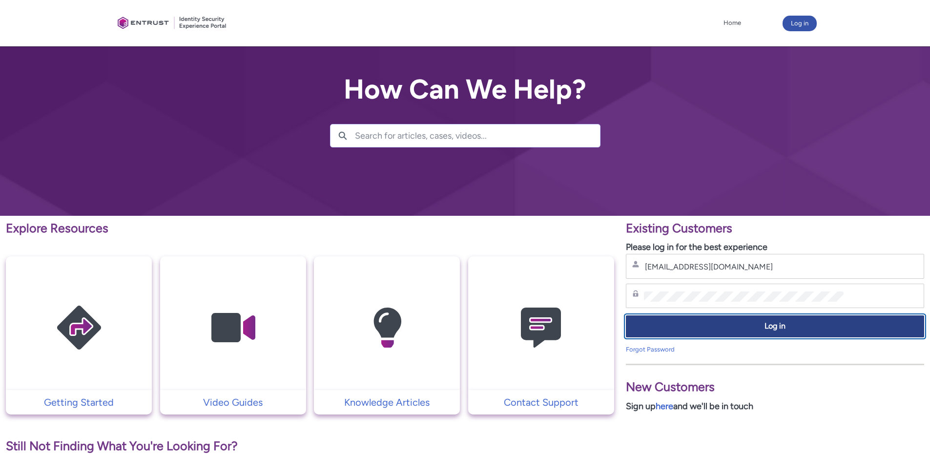
click at [728, 330] on span "Log in" at bounding box center [775, 326] width 286 height 11
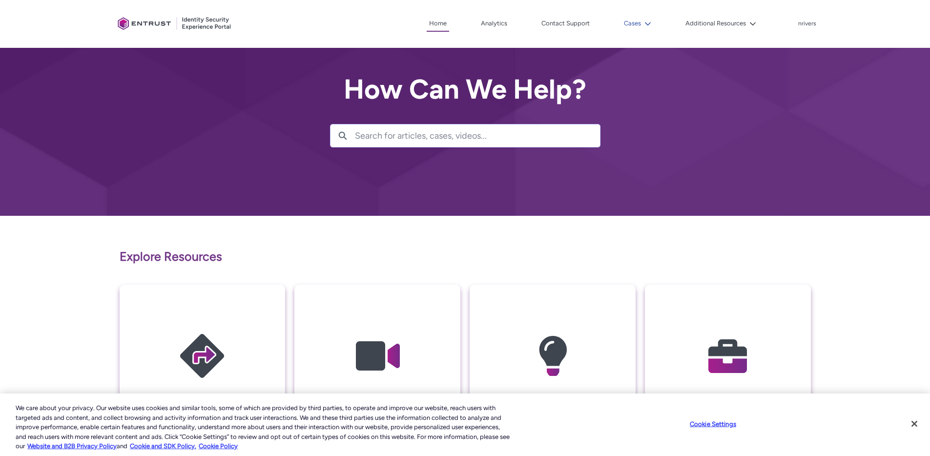
click at [625, 29] on button "Cases" at bounding box center [637, 23] width 32 height 15
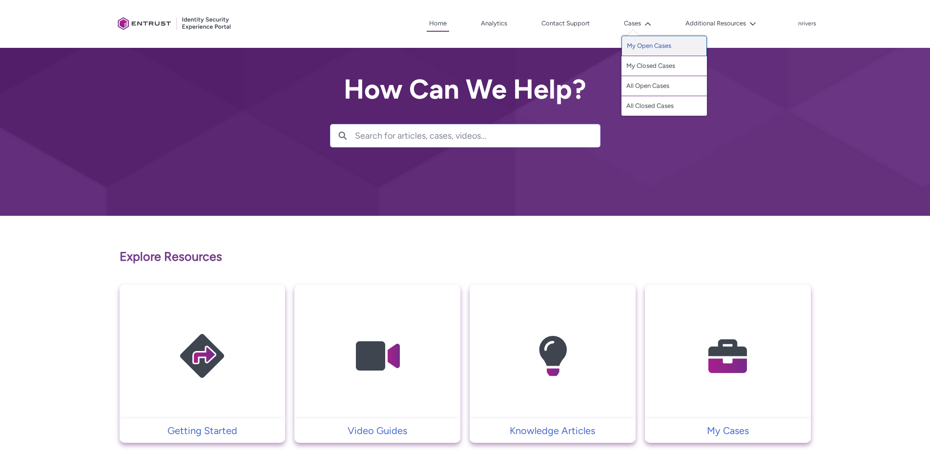
click at [655, 44] on link "My Open Cases" at bounding box center [663, 46] width 85 height 20
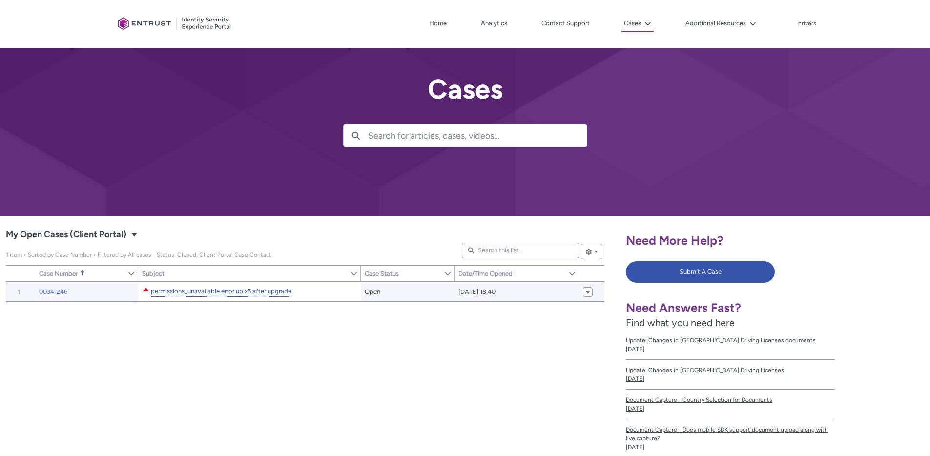
click at [196, 294] on link "permissions_unavailable error up x5 after upgrade" at bounding box center [221, 291] width 141 height 10
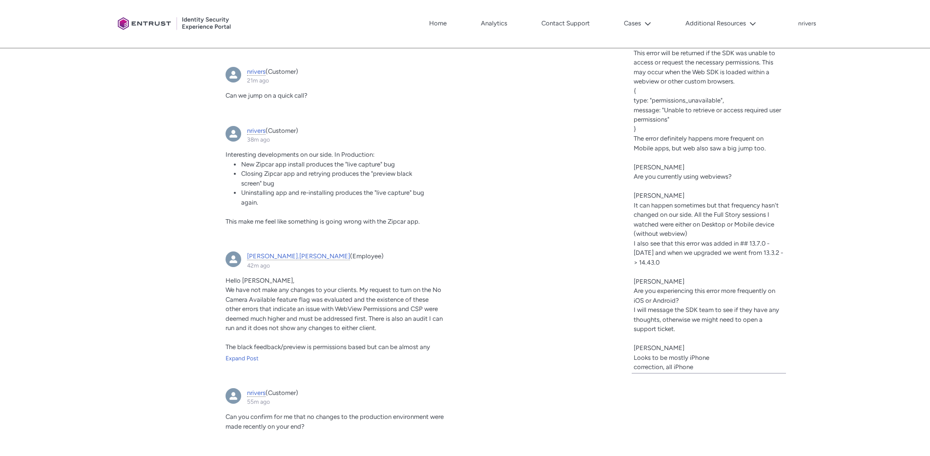
scroll to position [500, 0]
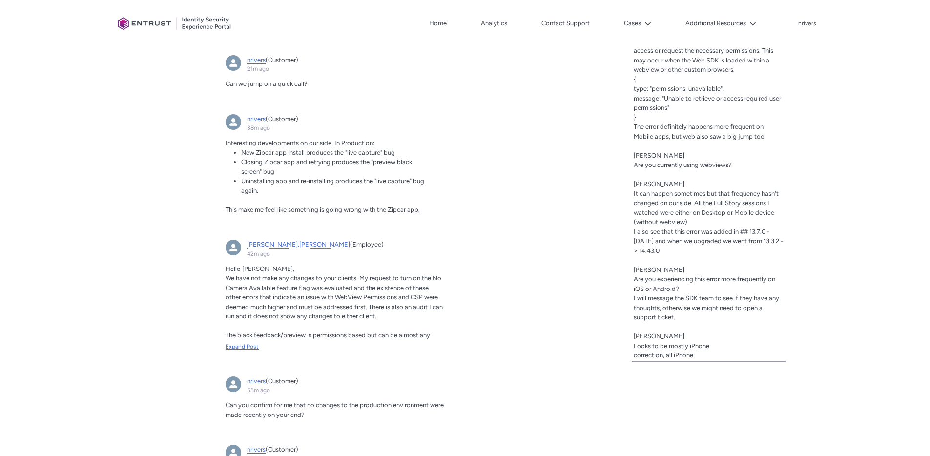
click at [241, 343] on div "Expand Post" at bounding box center [335, 346] width 220 height 9
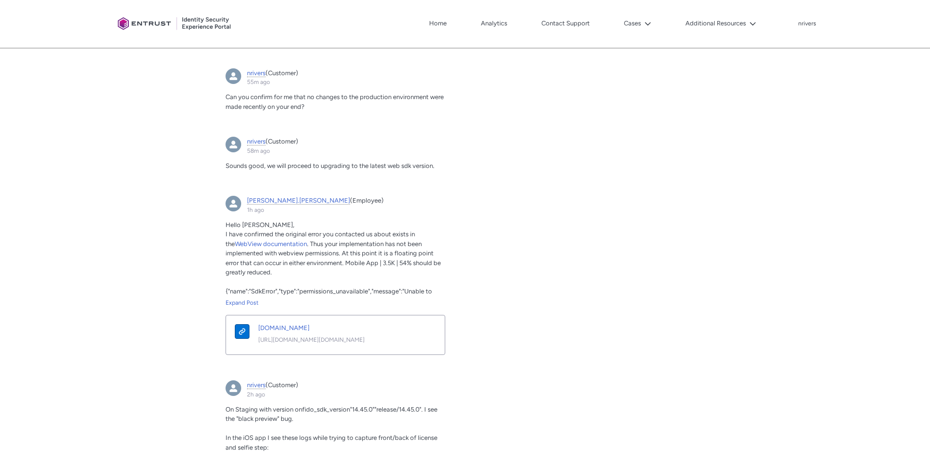
scroll to position [838, 0]
click at [245, 298] on div "Expand Post" at bounding box center [335, 300] width 220 height 9
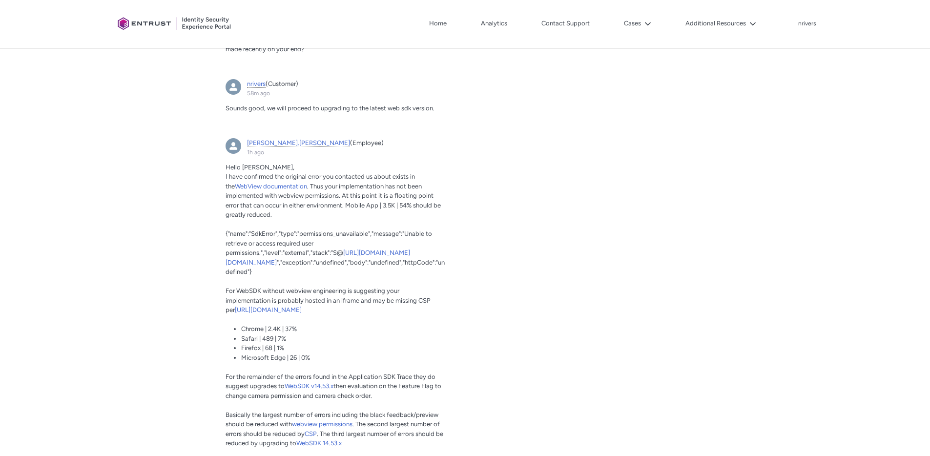
scroll to position [895, 0]
drag, startPoint x: 247, startPoint y: 327, endPoint x: 299, endPoint y: 327, distance: 51.7
click at [299, 327] on li "Chrome | 2.4K | 37%" at bounding box center [335, 327] width 188 height 10
drag, startPoint x: 245, startPoint y: 328, endPoint x: 302, endPoint y: 328, distance: 56.6
click at [302, 328] on li "Chrome | 2.4K | 37%" at bounding box center [335, 327] width 188 height 10
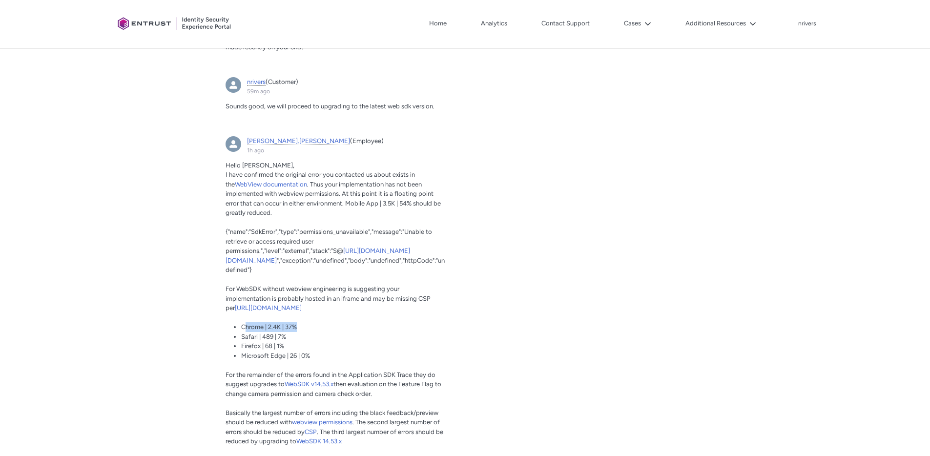
click at [262, 328] on span "Chrome | 2.4K | 37%" at bounding box center [269, 326] width 56 height 7
click at [495, 320] on div "Tabs Case Updates Case Details Post More Share an update... Share Sort by: Sear…" at bounding box center [310, 98] width 608 height 1386
click at [163, 211] on div "Tabs Case Updates Case Details Post More Share an update... Share Sort by: Sear…" at bounding box center [310, 98] width 608 height 1386
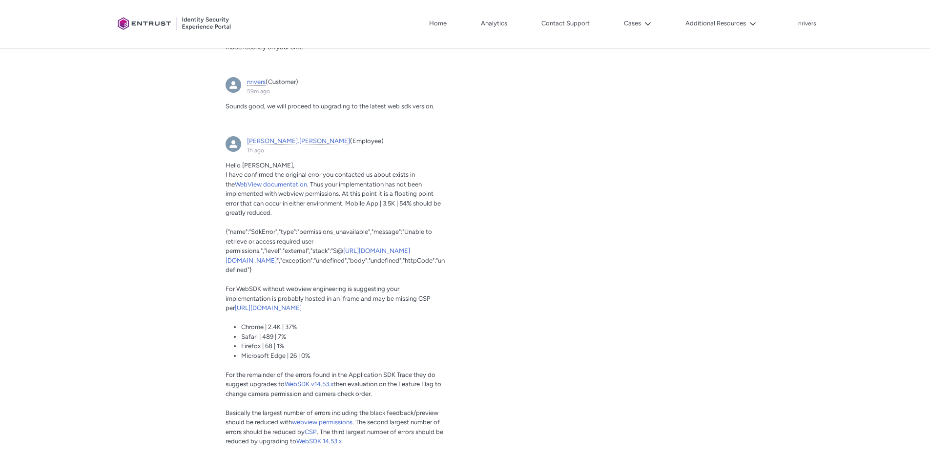
click at [510, 307] on div "Tabs Case Updates Case Details Post More Share an update... Share Sort by: Sear…" at bounding box center [310, 98] width 608 height 1386
click at [307, 383] on span "WebSDK v14.53.x" at bounding box center [309, 383] width 49 height 7
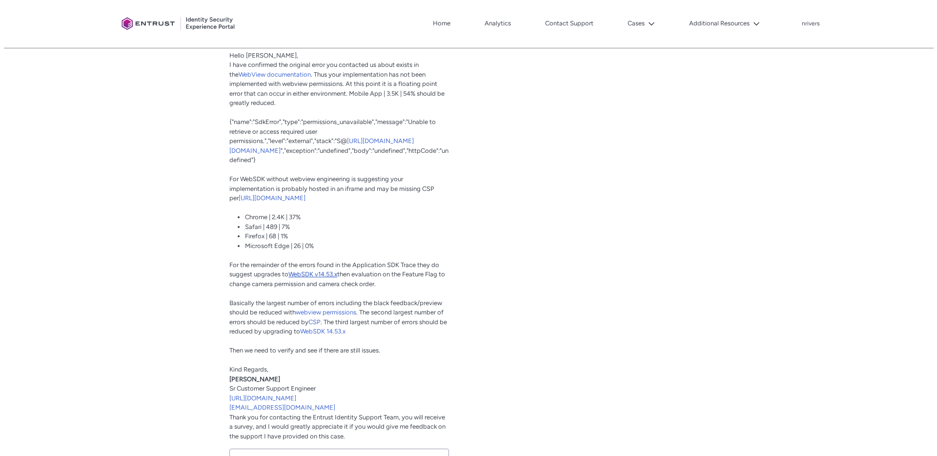
scroll to position [1012, 0]
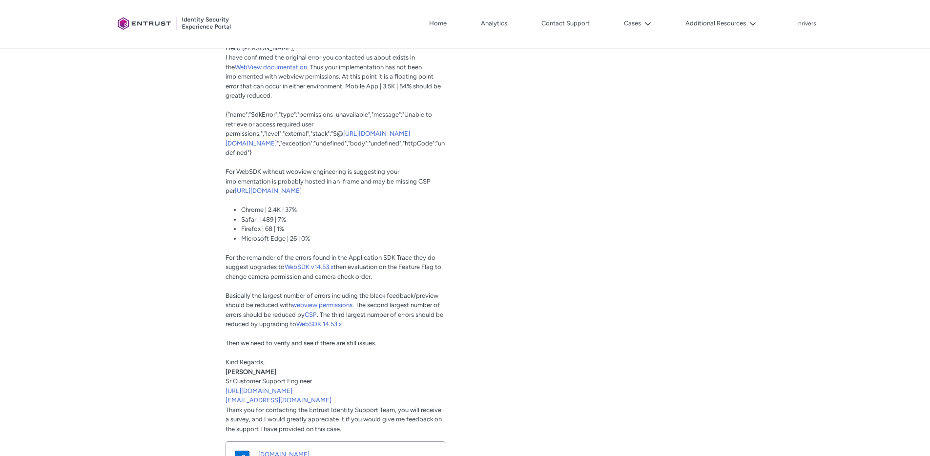
click at [339, 304] on span "webview permissions" at bounding box center [322, 304] width 61 height 7
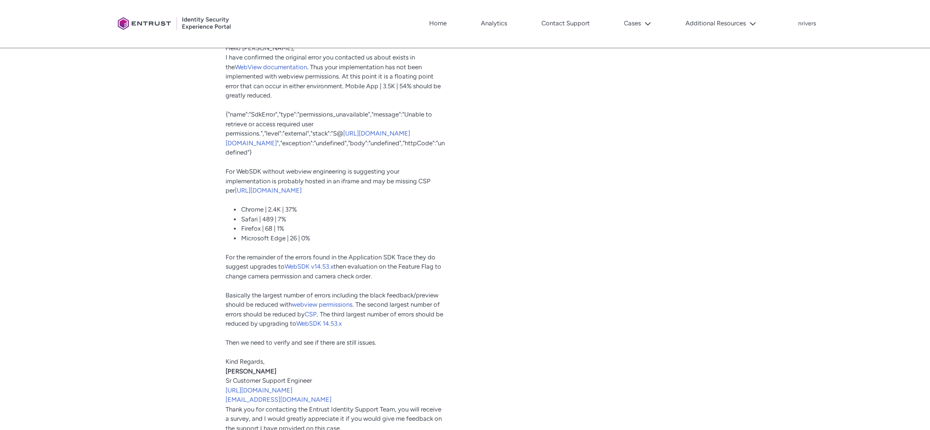
click at [415, 167] on p "For WebSDK without webview engineering is suggesting your implementation is pro…" at bounding box center [335, 181] width 220 height 29
click at [313, 316] on span "CSP" at bounding box center [311, 314] width 12 height 7
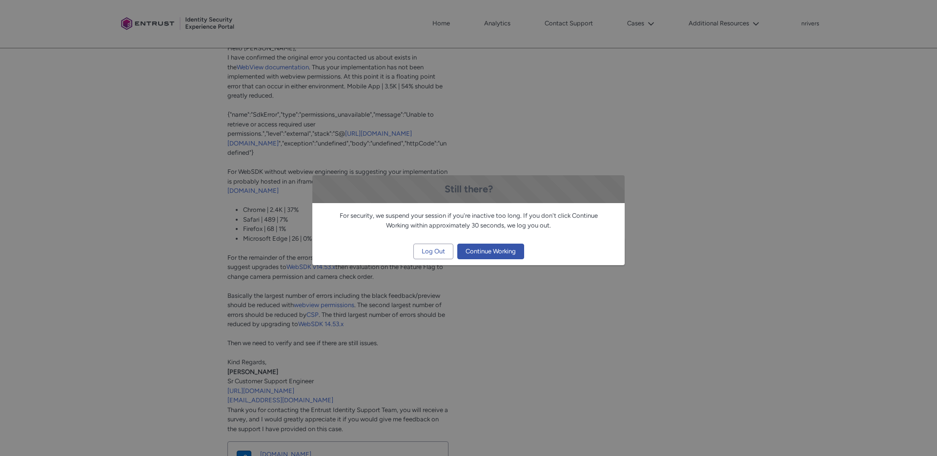
click at [35, 126] on div "Still there? For security, we suspend your session if you're inactive too long.…" at bounding box center [468, 228] width 937 height 456
